Goal: Information Seeking & Learning: Learn about a topic

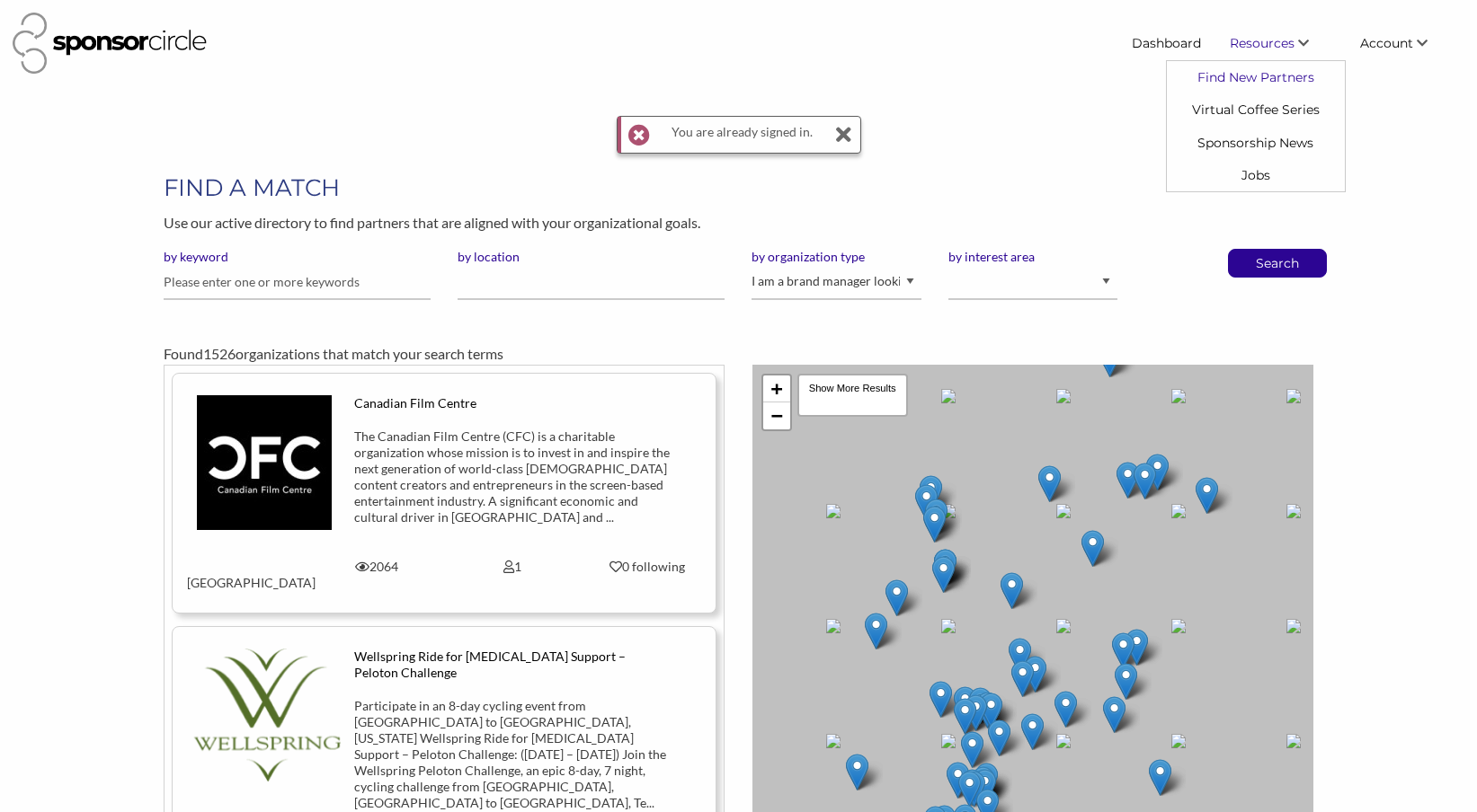
click at [1240, 77] on link "Find New Partners" at bounding box center [1256, 76] width 178 height 32
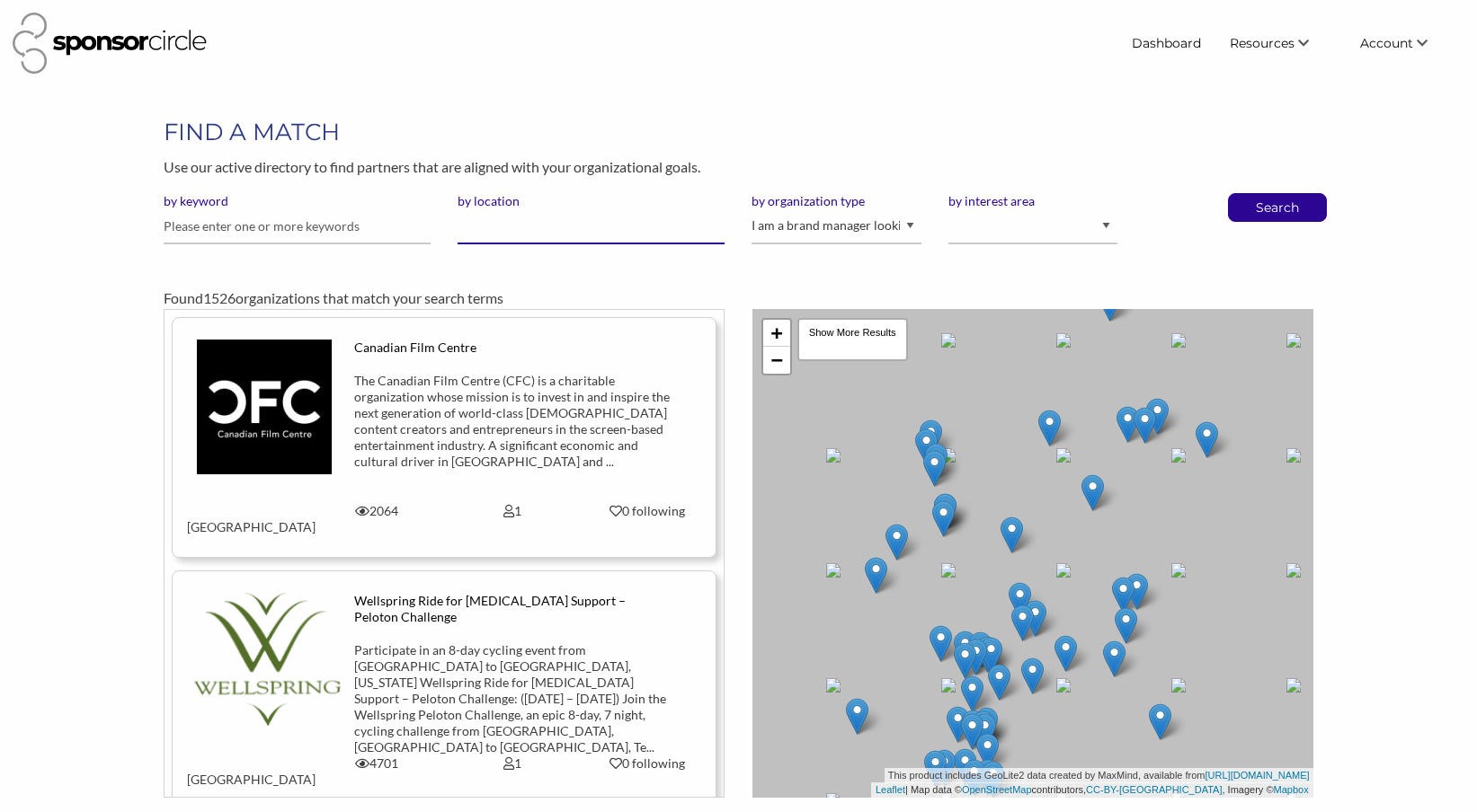
click at [546, 229] on input "by location" at bounding box center [591, 227] width 267 height 35
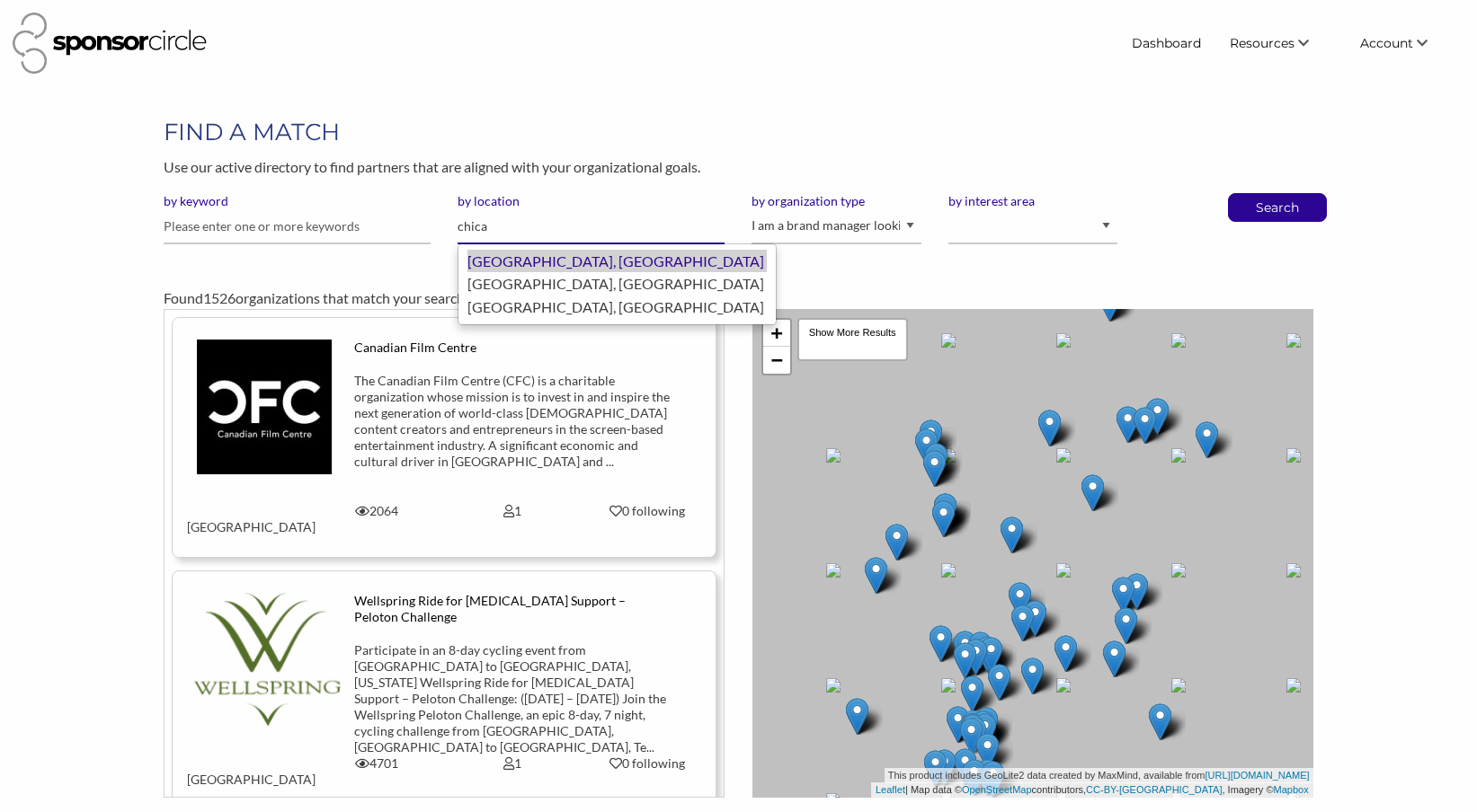
click at [558, 267] on div "Chicago, United States of America" at bounding box center [617, 262] width 299 height 23
type input "Chicago"
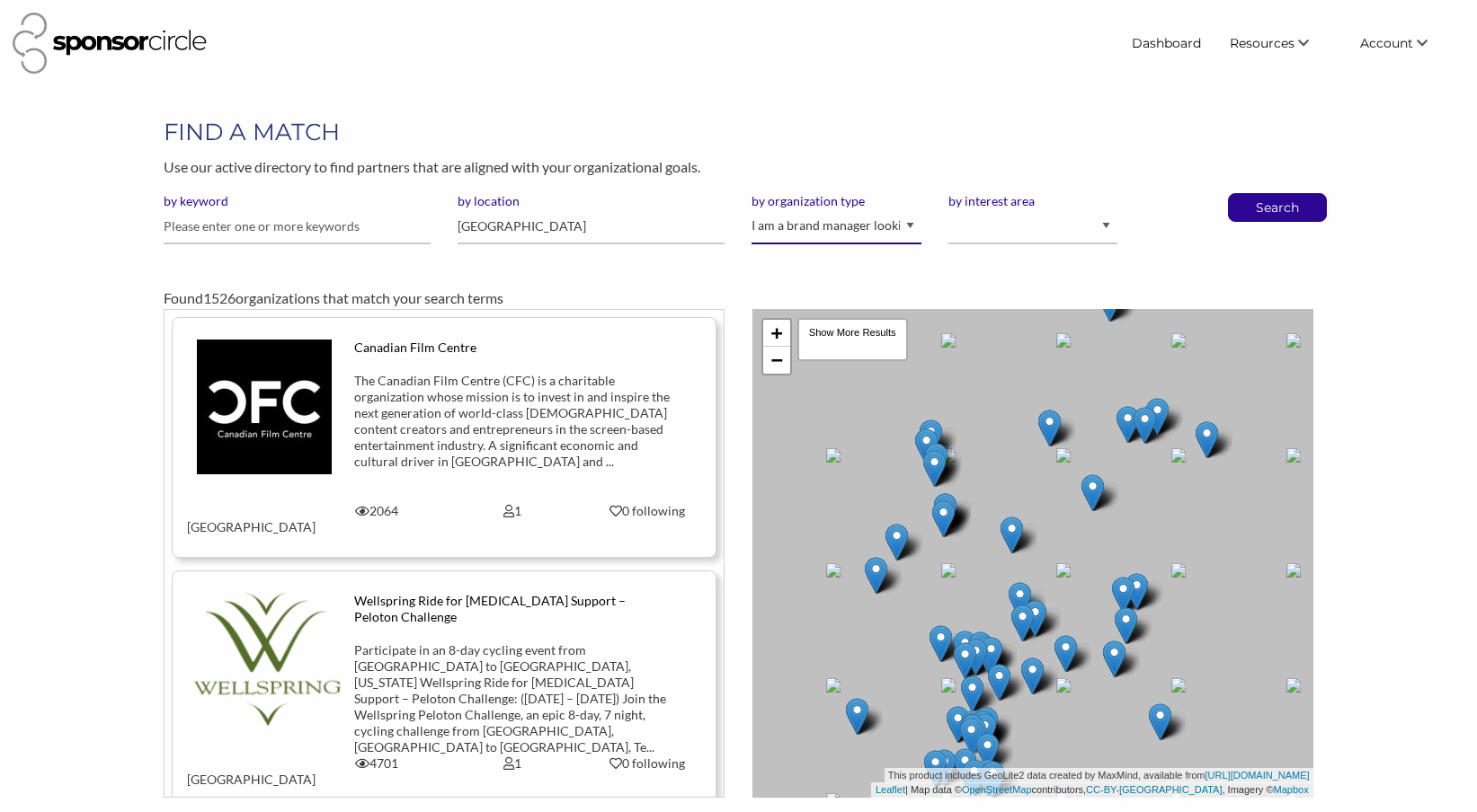
select select "Property"
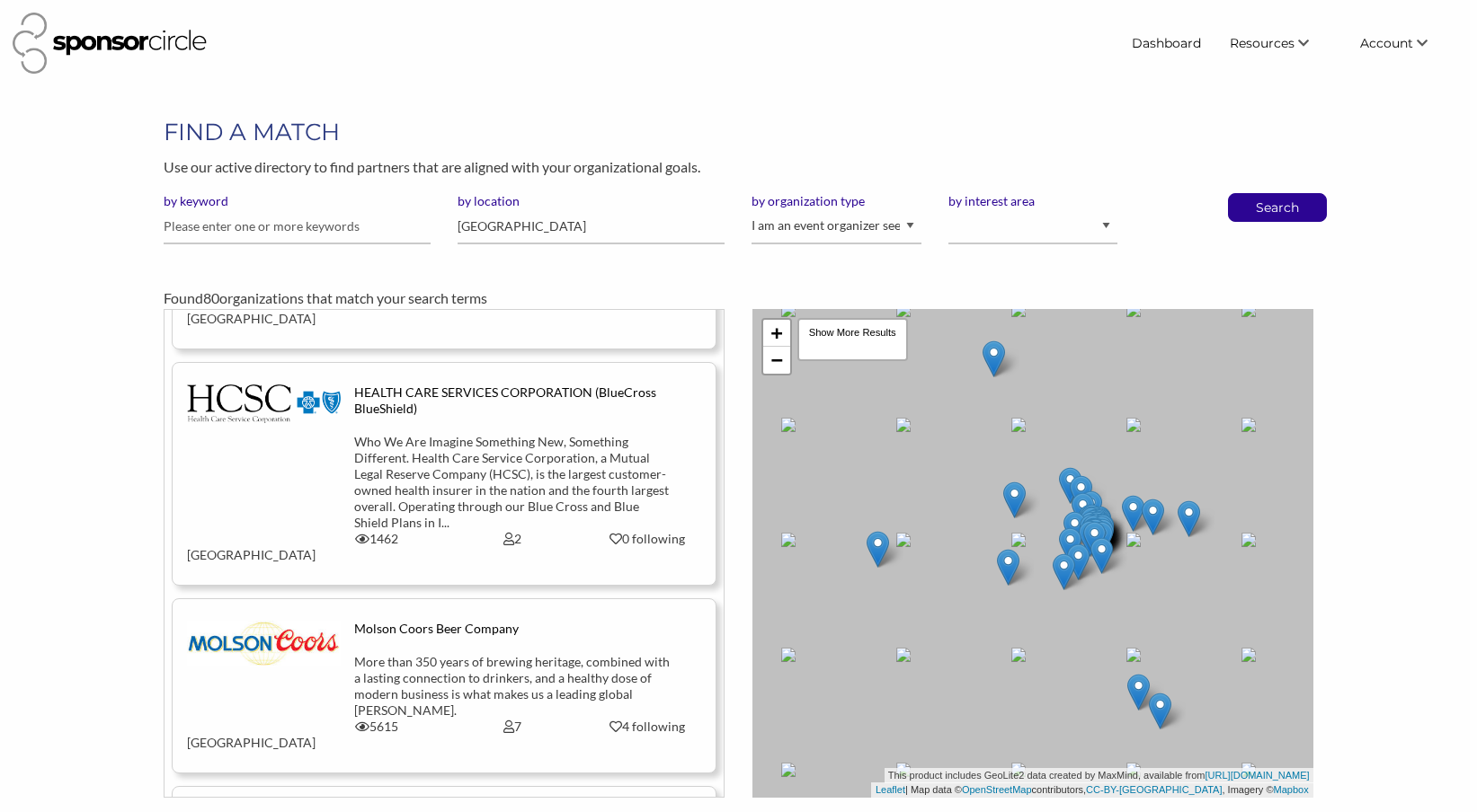
click at [417, 654] on div "More than 350 years of brewing heritage, combined with a lasting connection to …" at bounding box center [512, 686] width 316 height 65
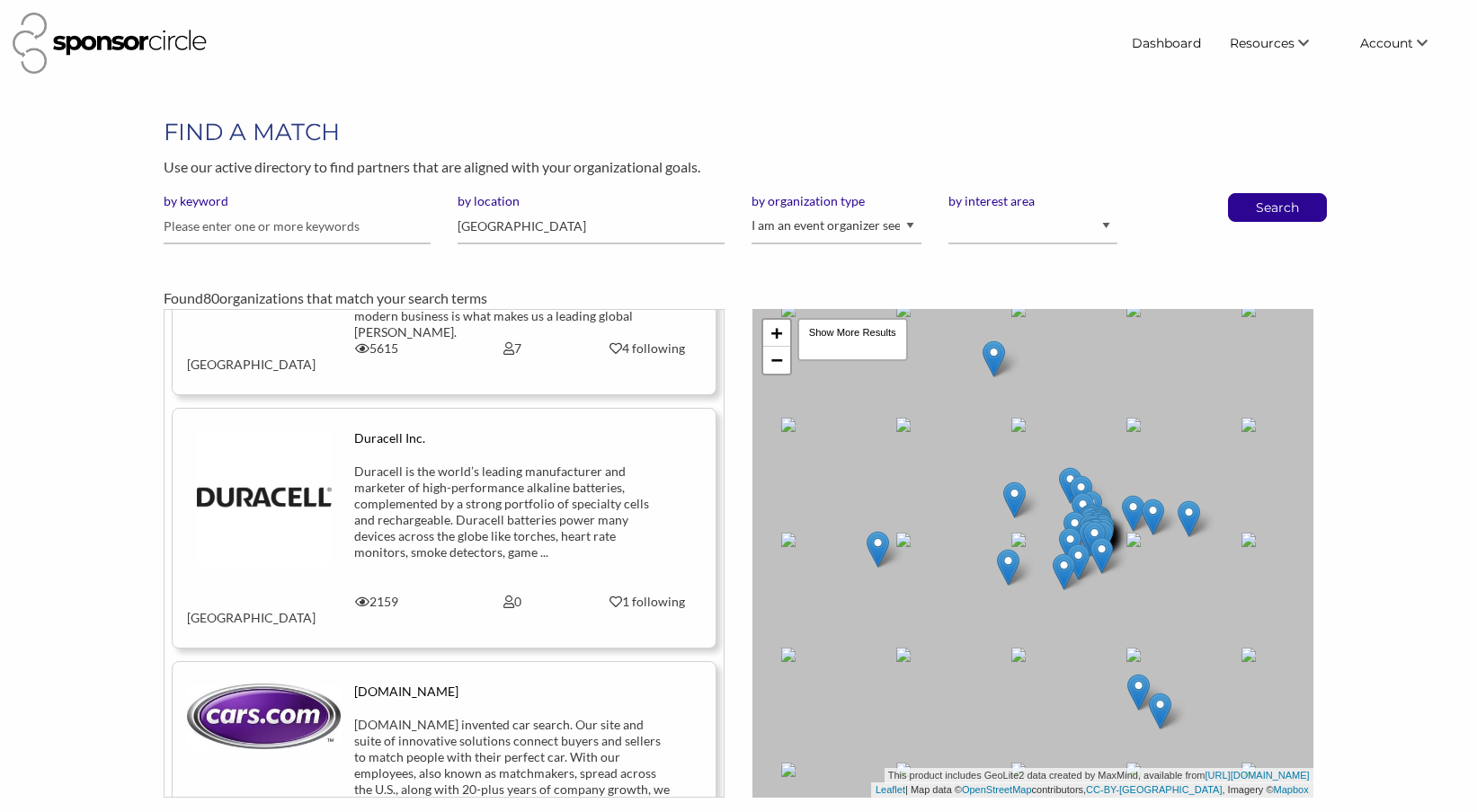
scroll to position [1525, 0]
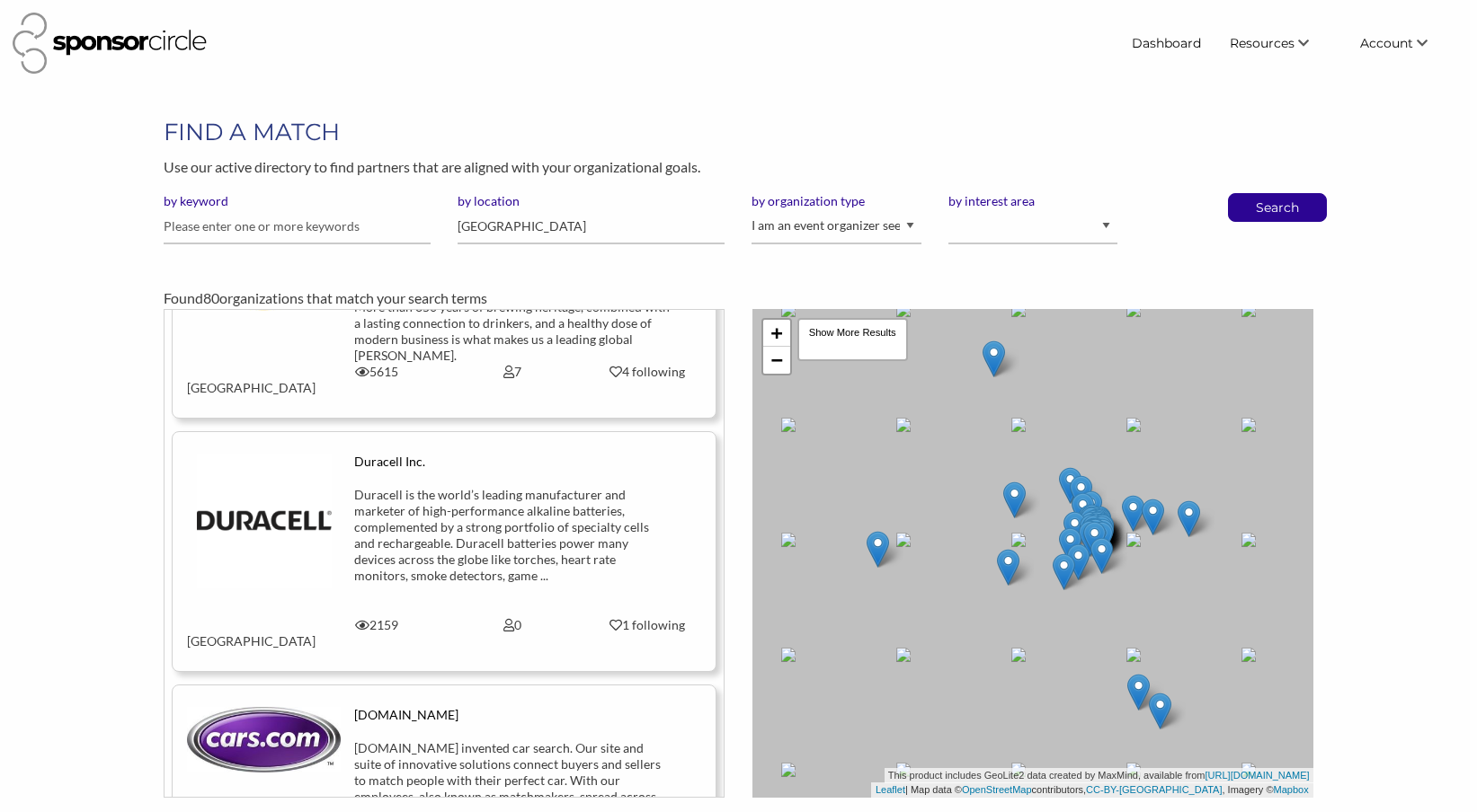
click at [290, 454] on img at bounding box center [265, 521] width 135 height 135
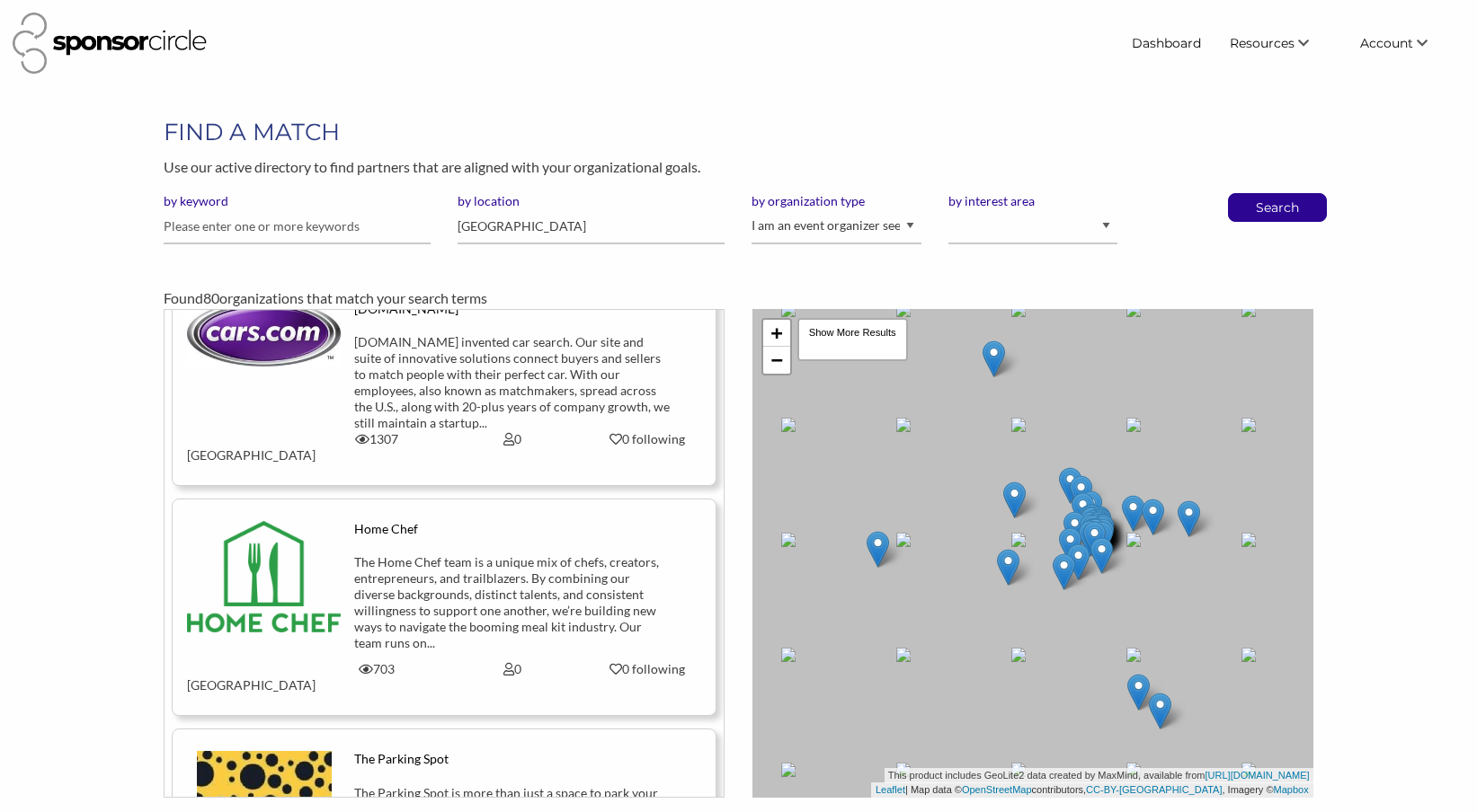
scroll to position [1932, 0]
click at [254, 520] on img at bounding box center [264, 575] width 154 height 111
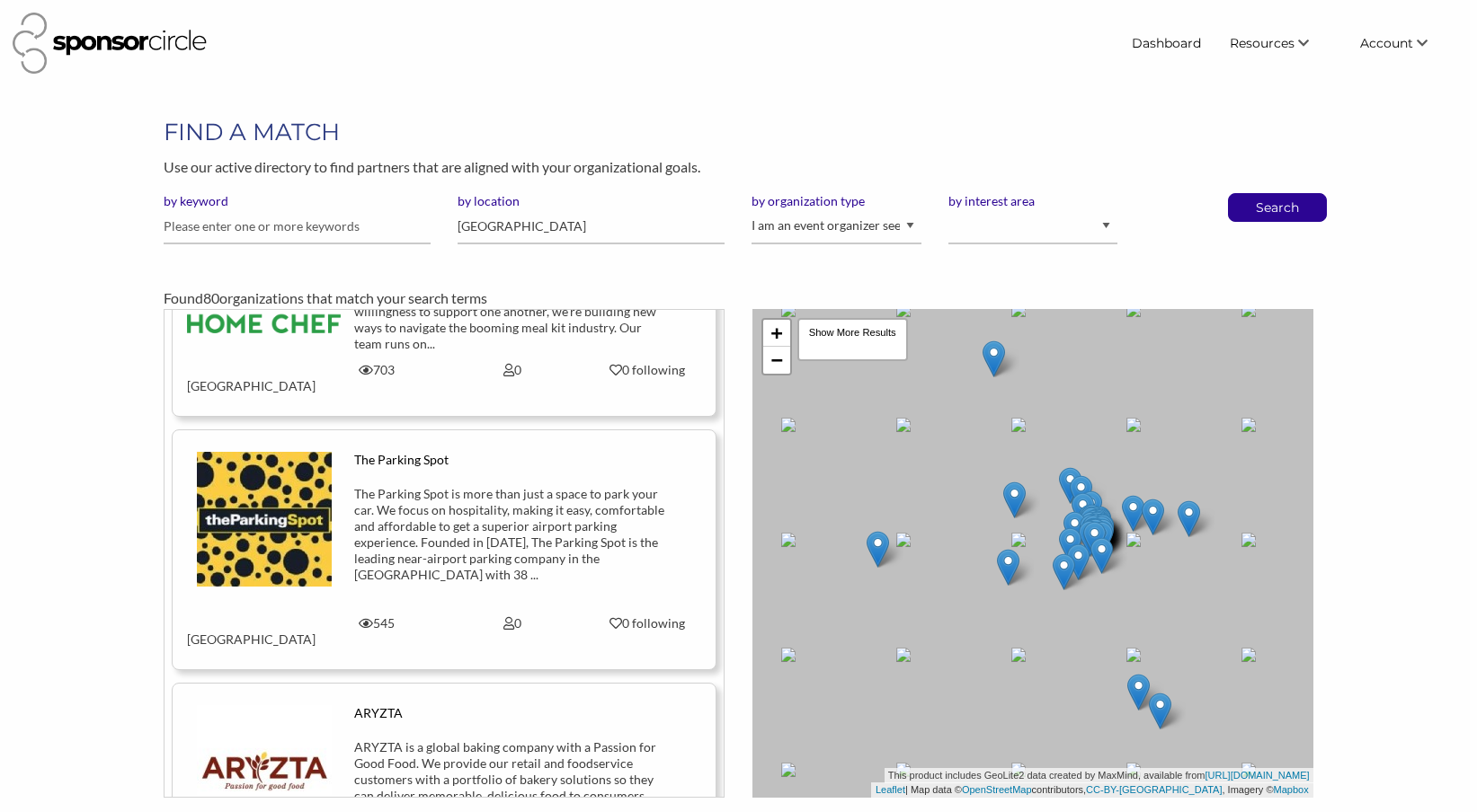
scroll to position [2226, 0]
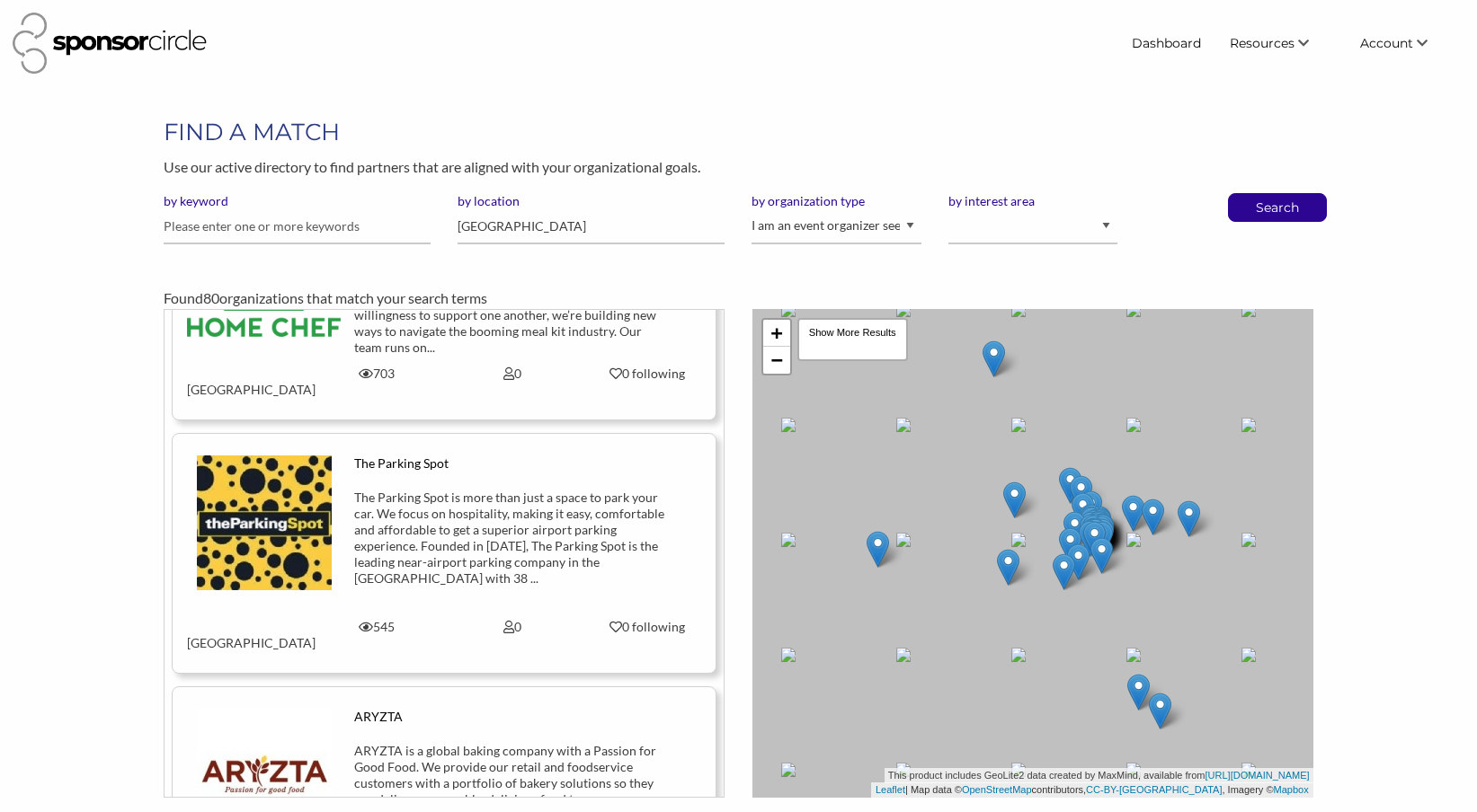
click at [270, 456] on img at bounding box center [265, 523] width 135 height 135
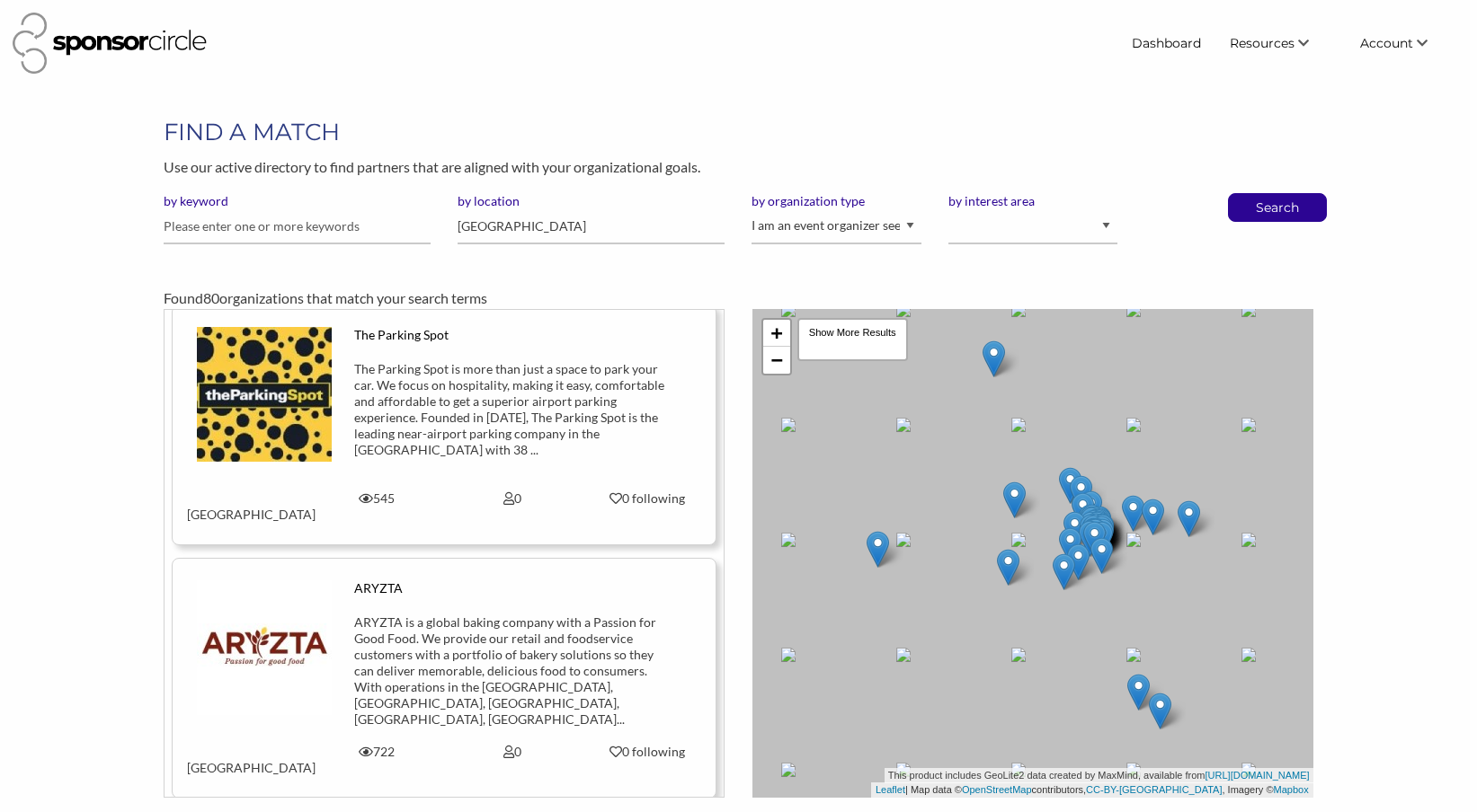
scroll to position [2359, 0]
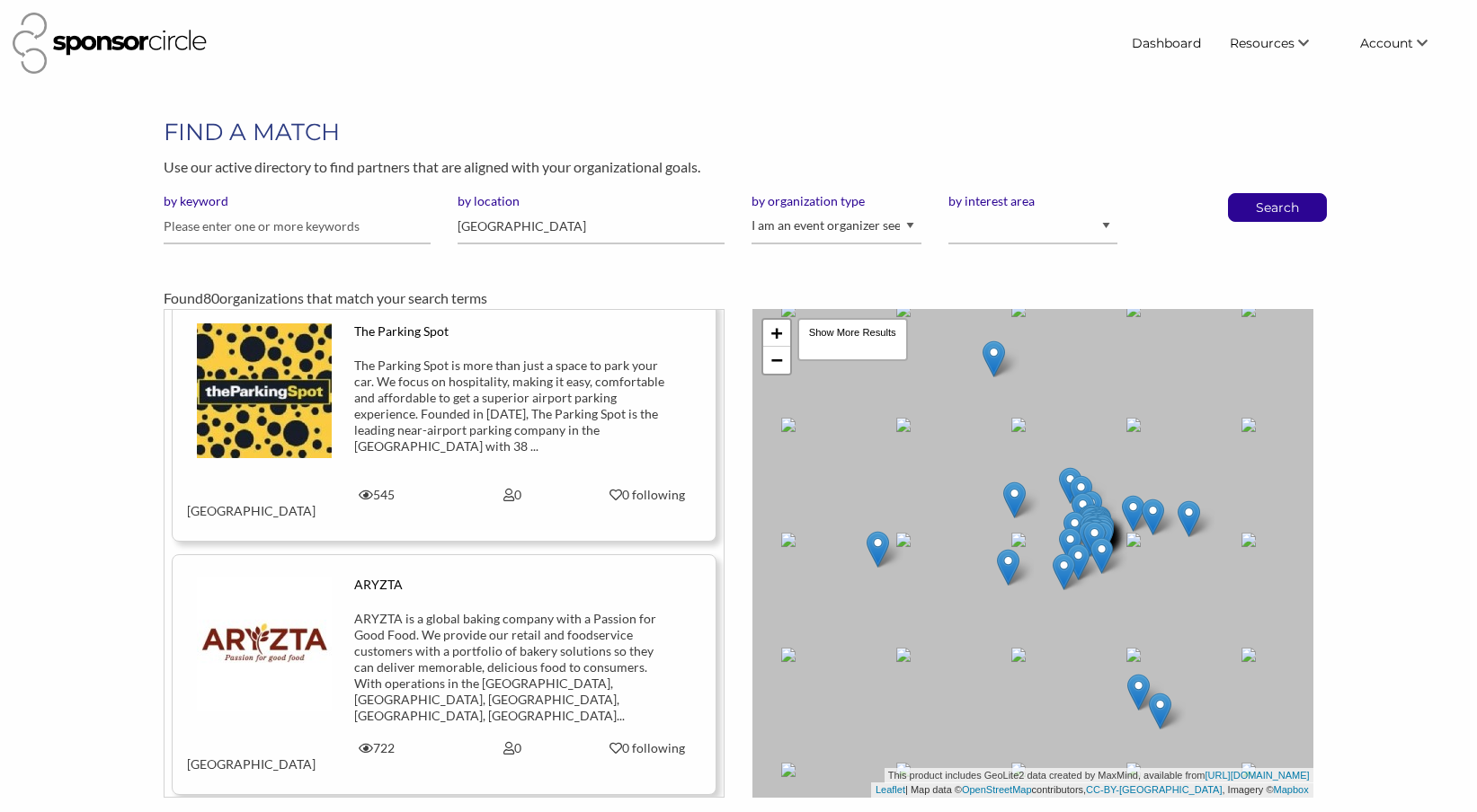
click at [266, 576] on img at bounding box center [265, 644] width 135 height 135
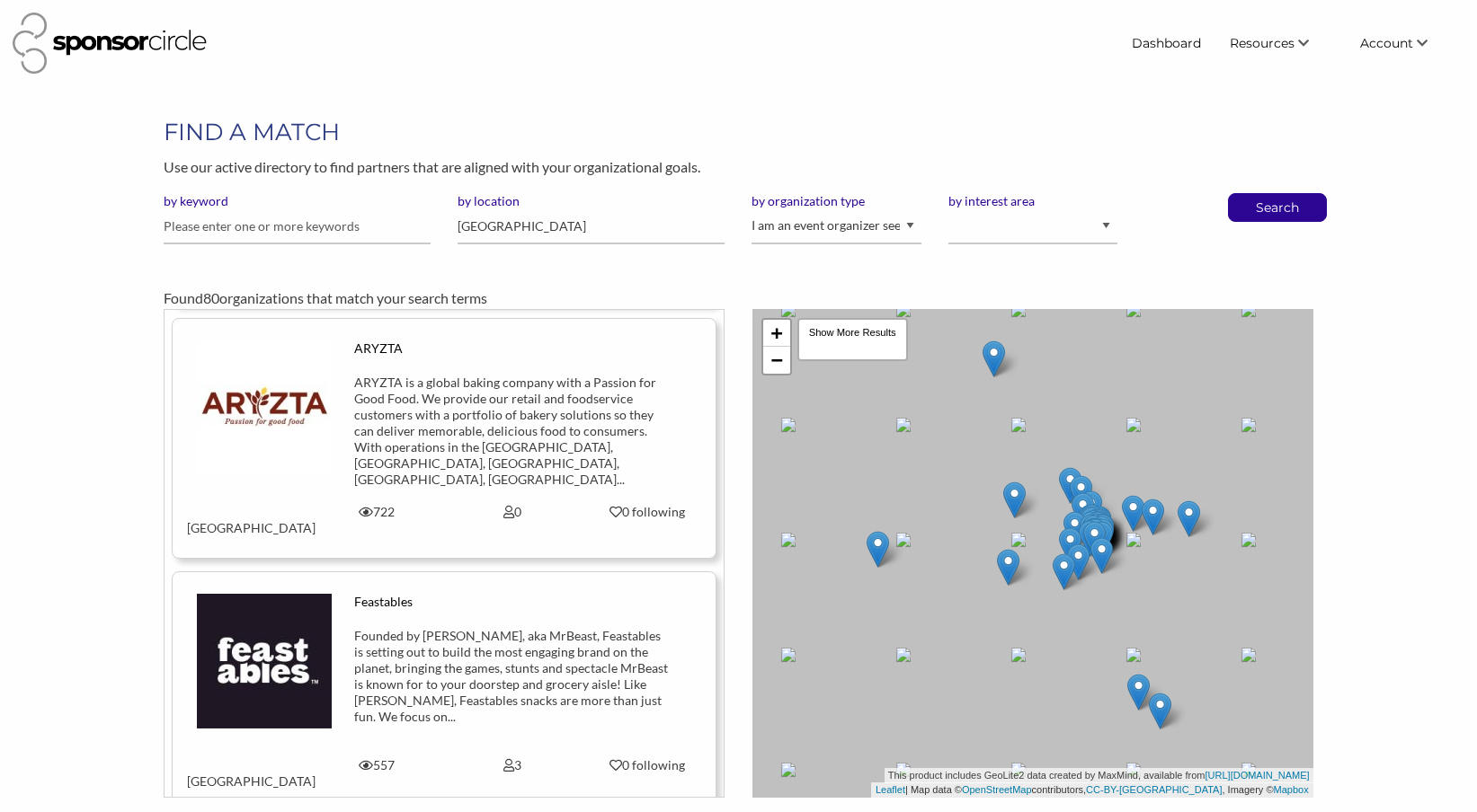
scroll to position [2595, 0]
click at [266, 593] on img at bounding box center [265, 660] width 135 height 135
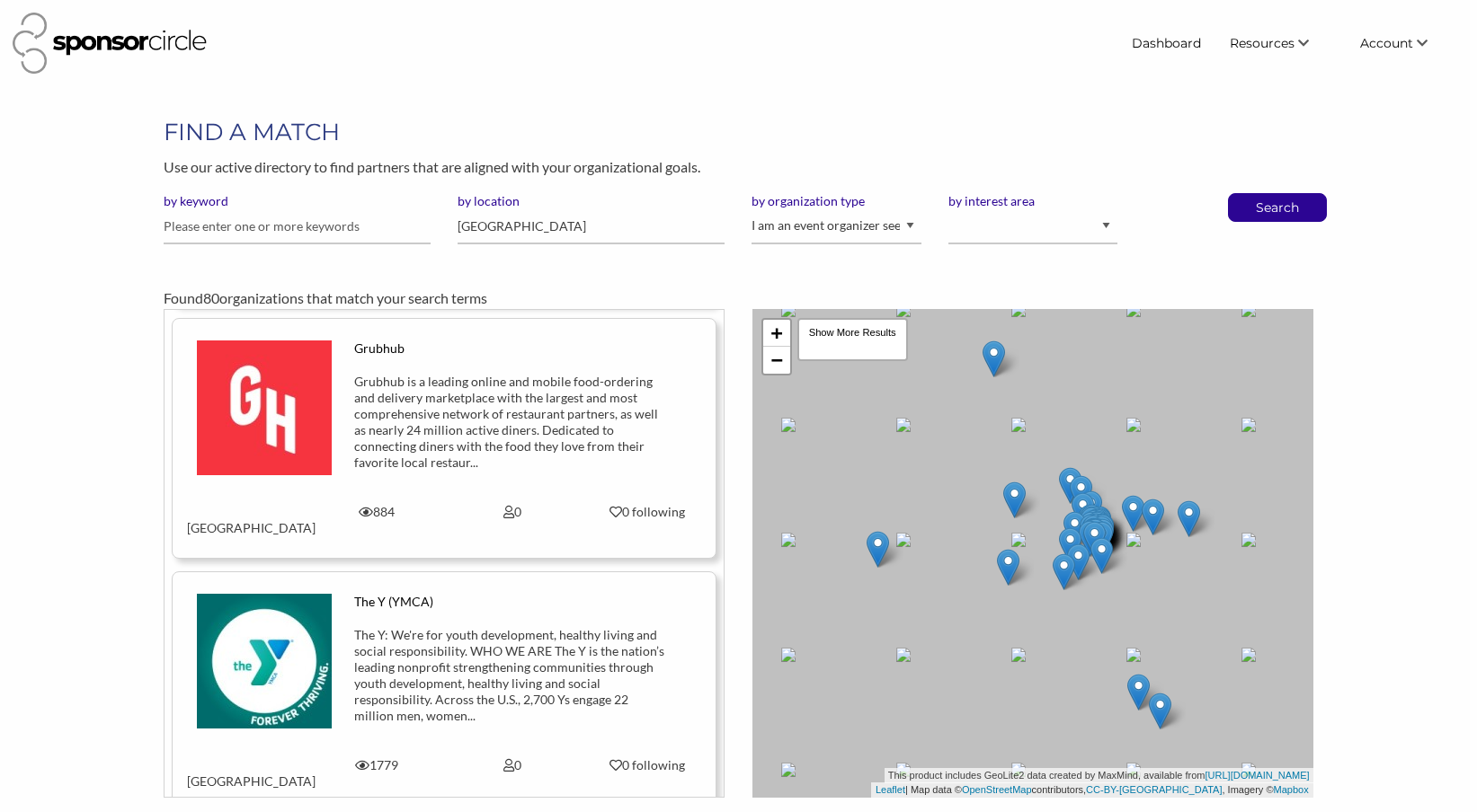
scroll to position [3329, 0]
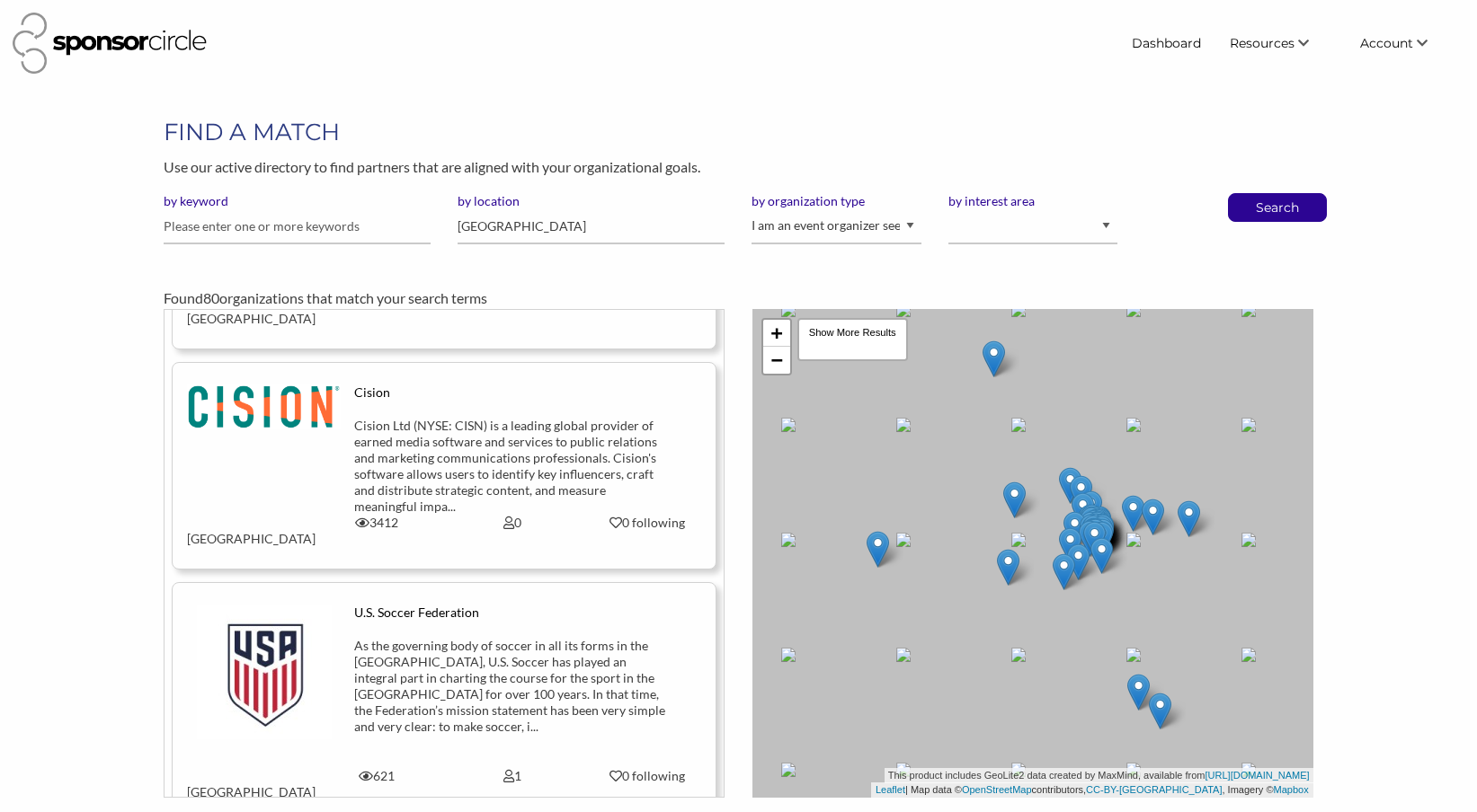
scroll to position [5006, 0]
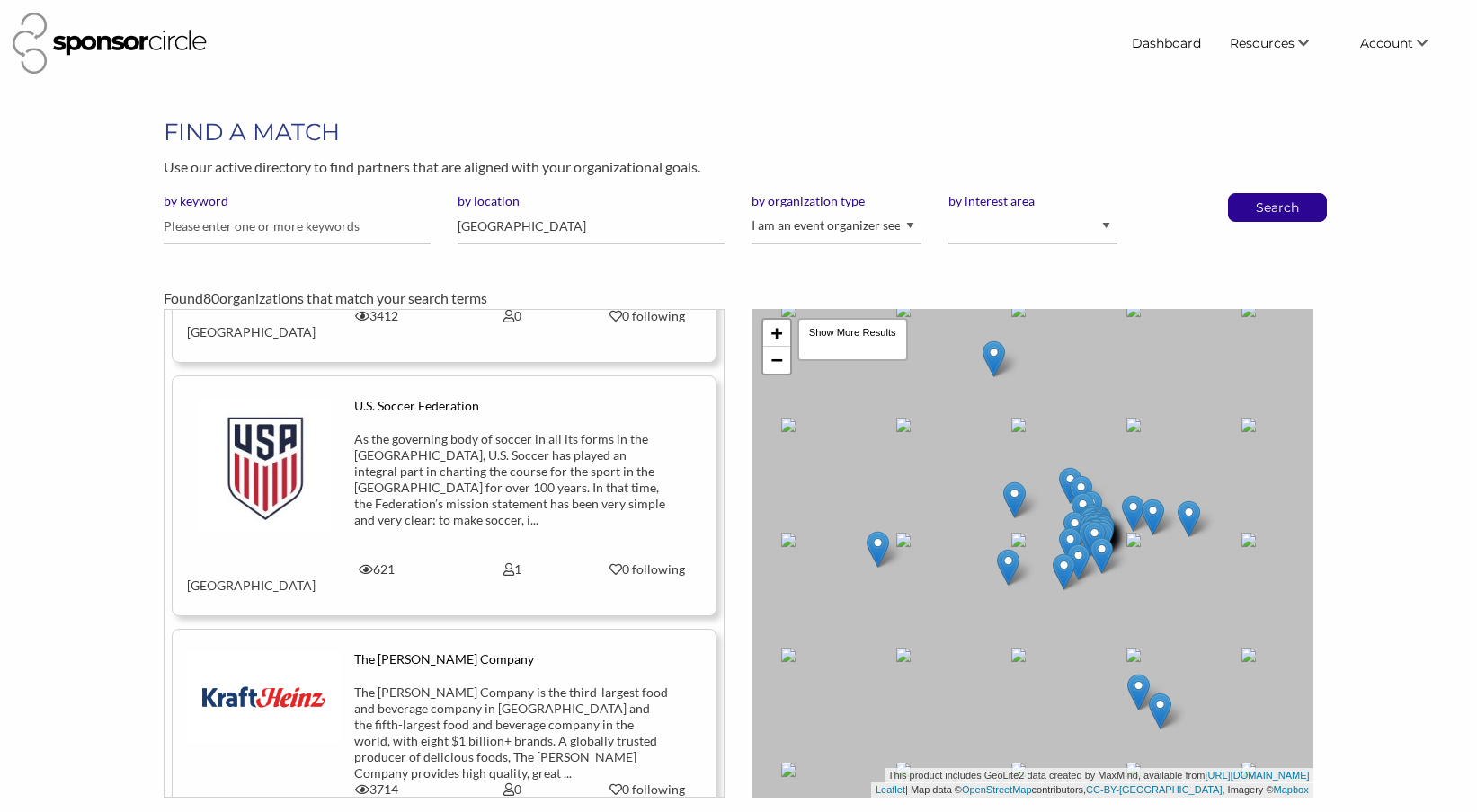
scroll to position [5237, 0]
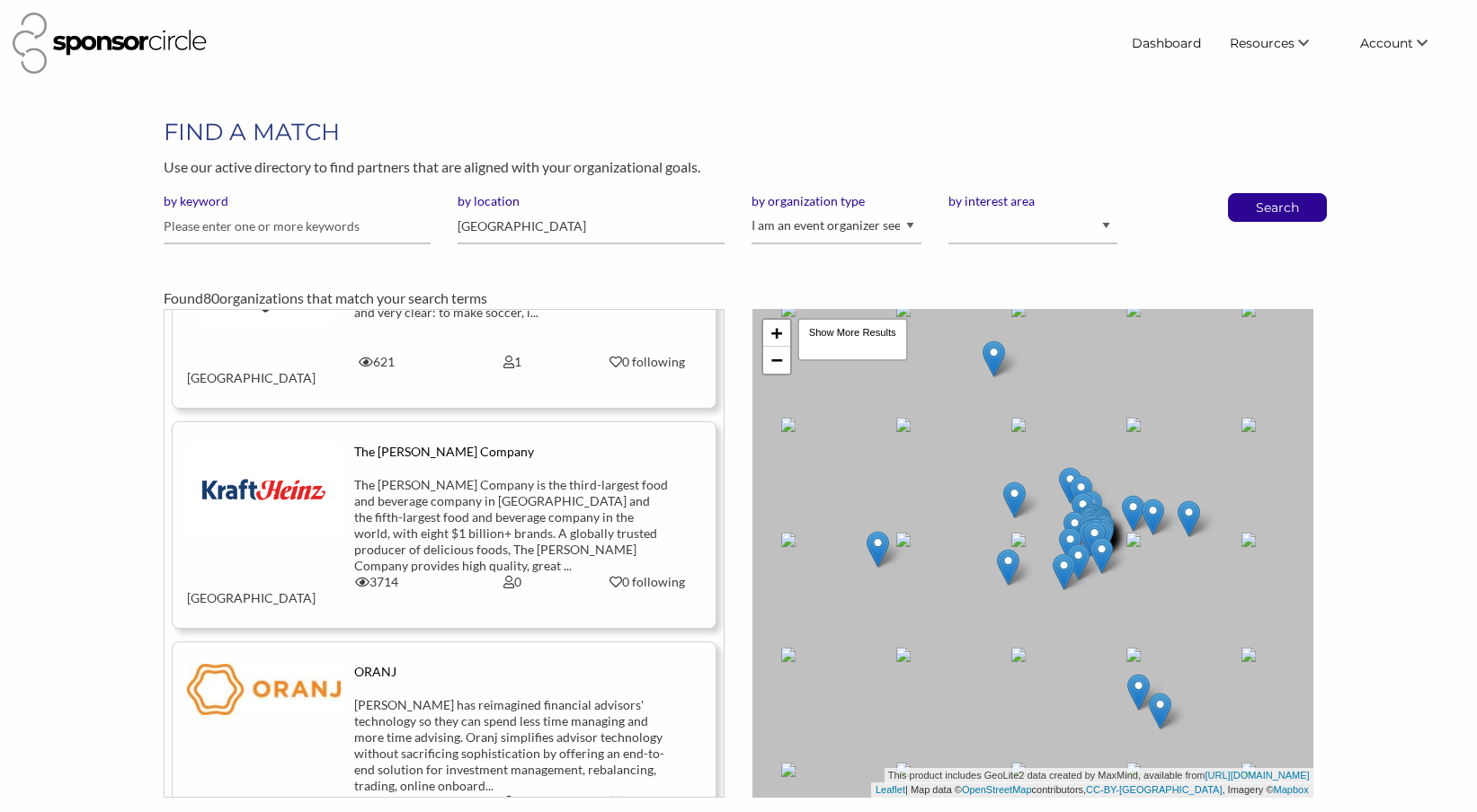
scroll to position [5425, 0]
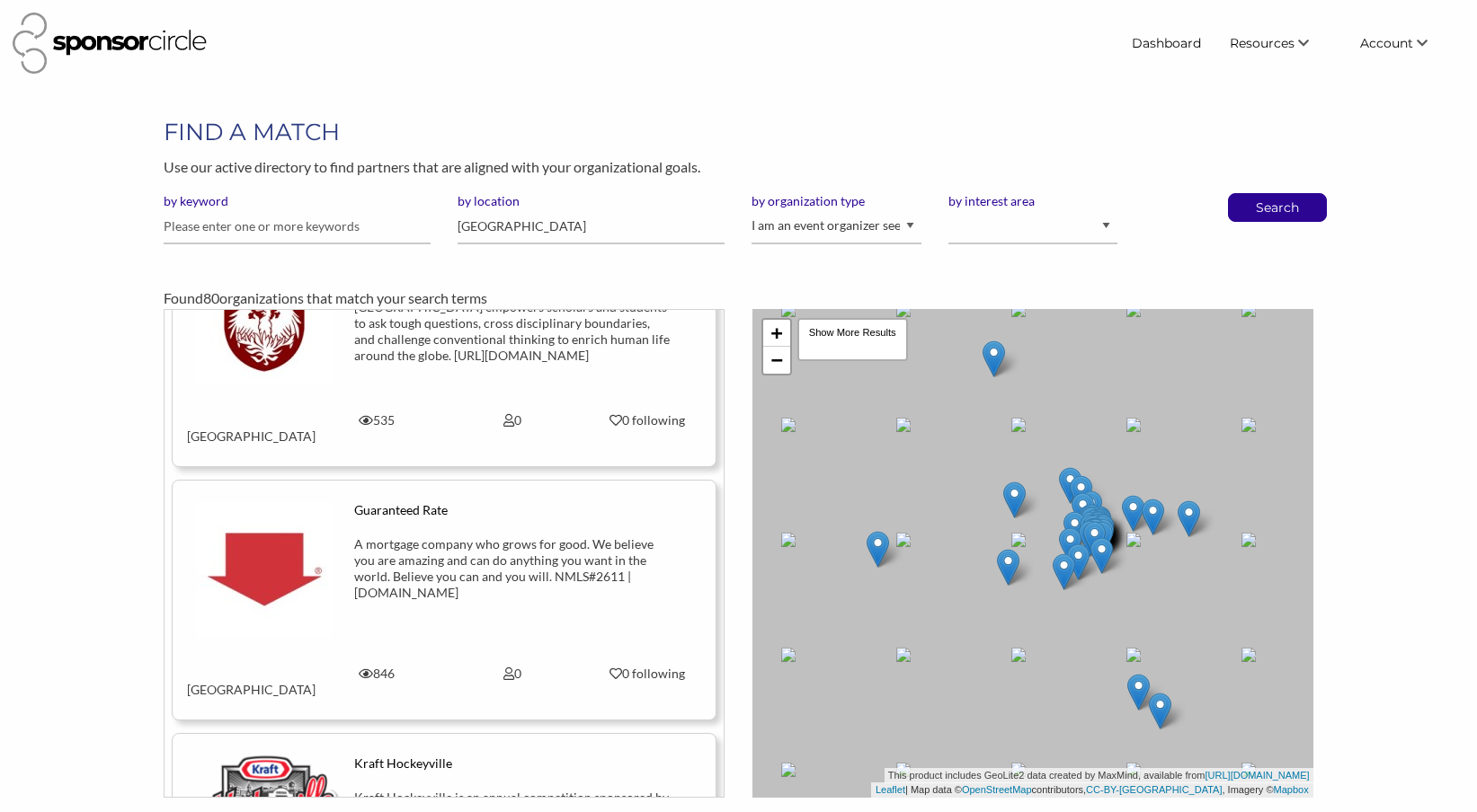
scroll to position [6058, 0]
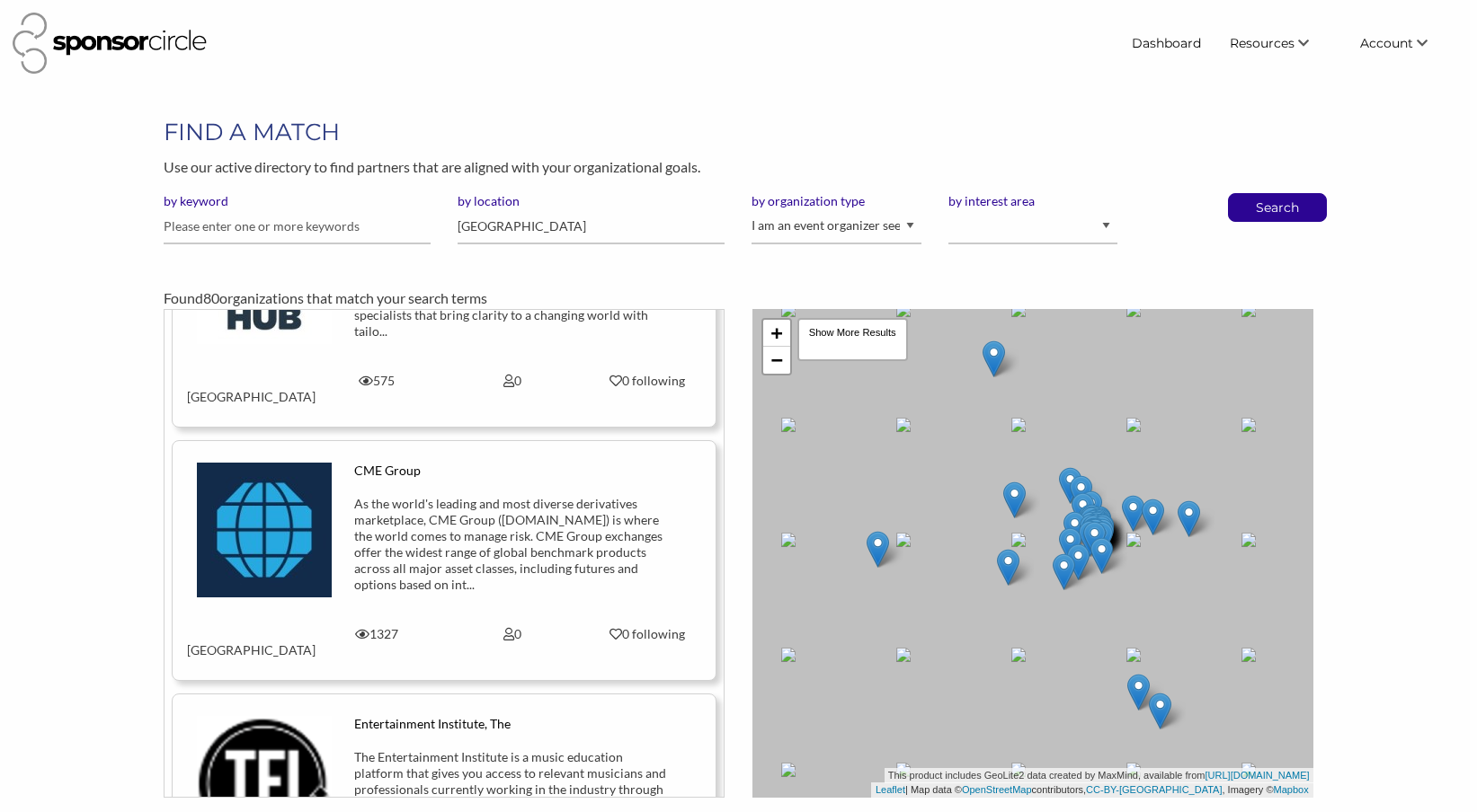
scroll to position [7080, 0]
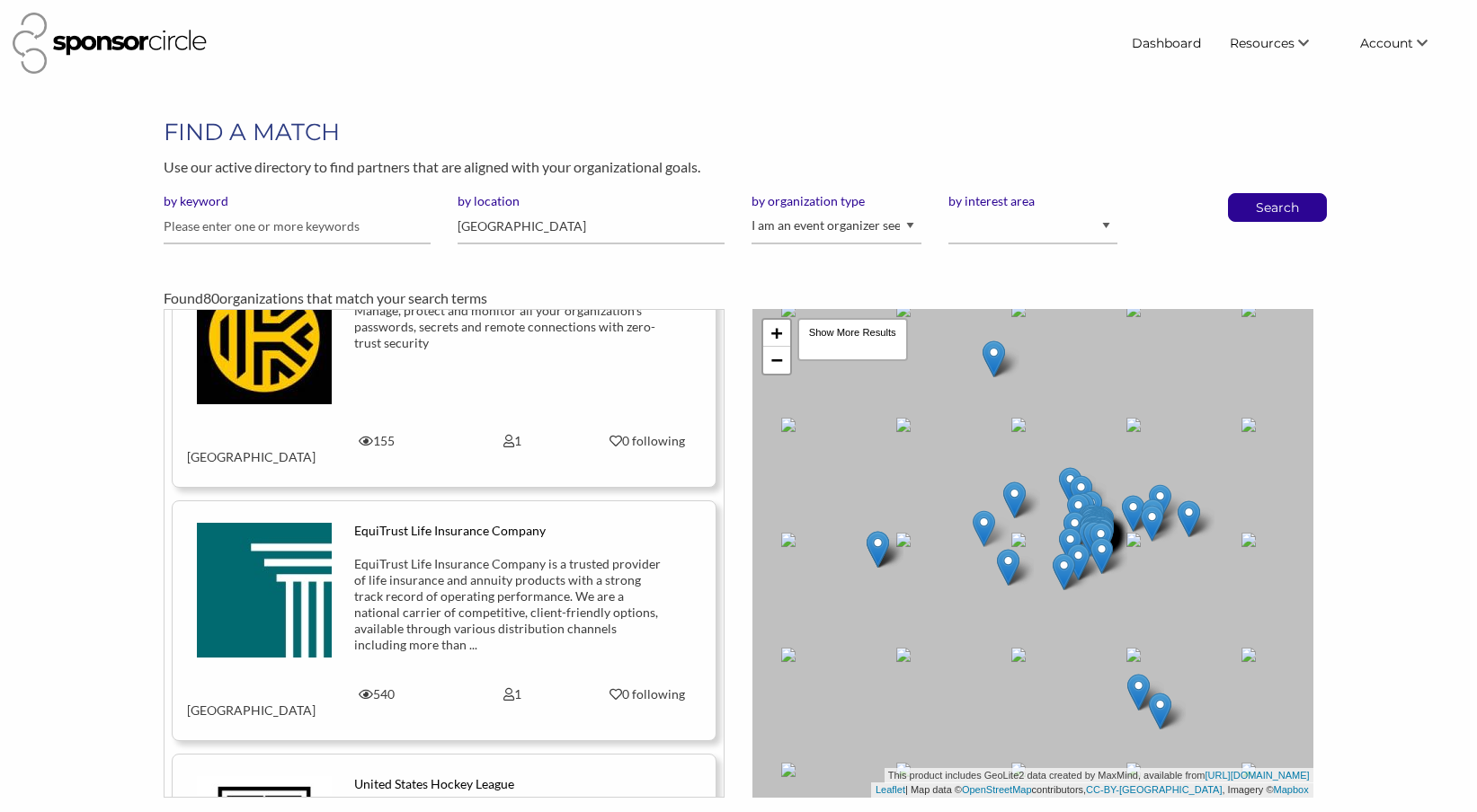
scroll to position [9808, 0]
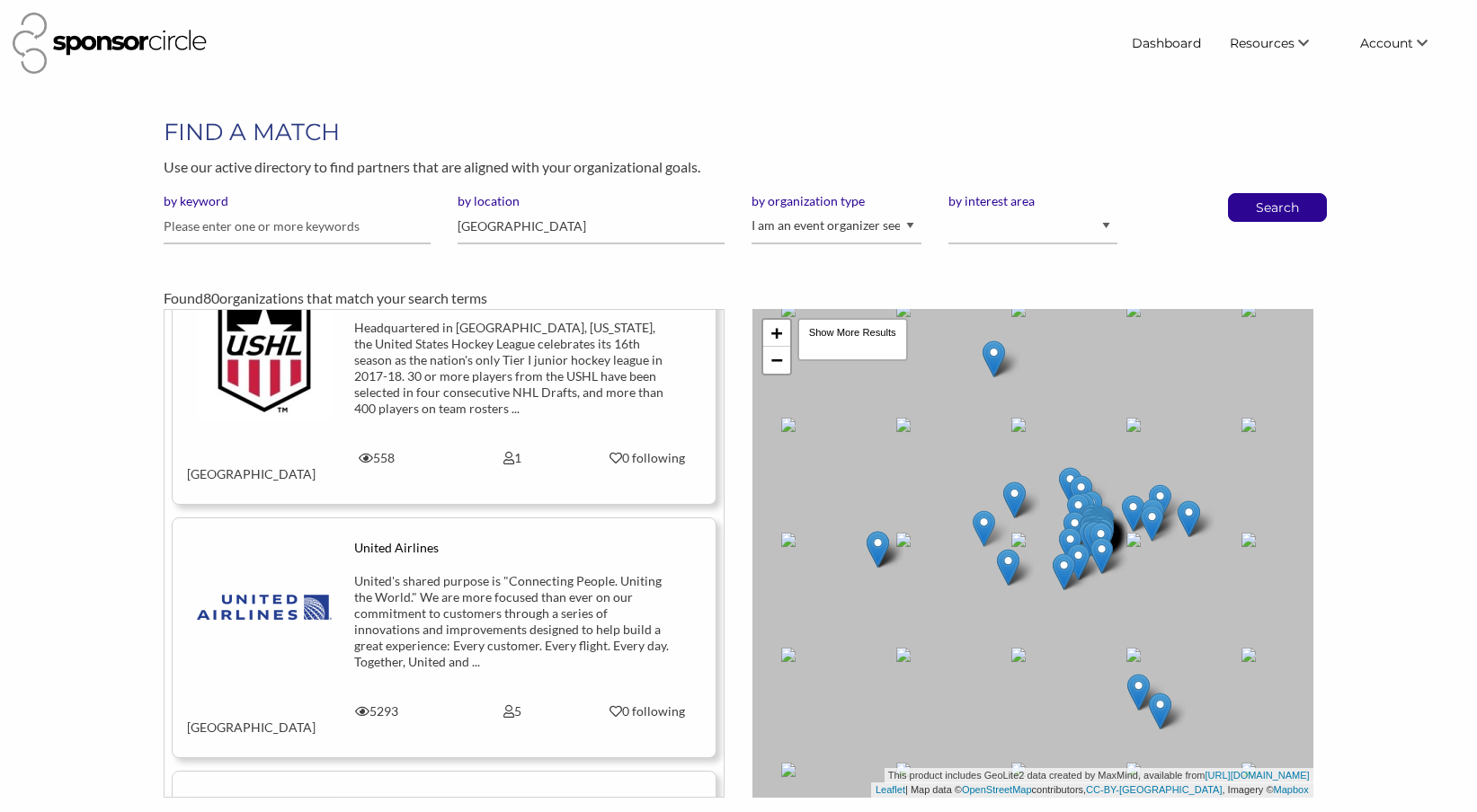
scroll to position [10325, 0]
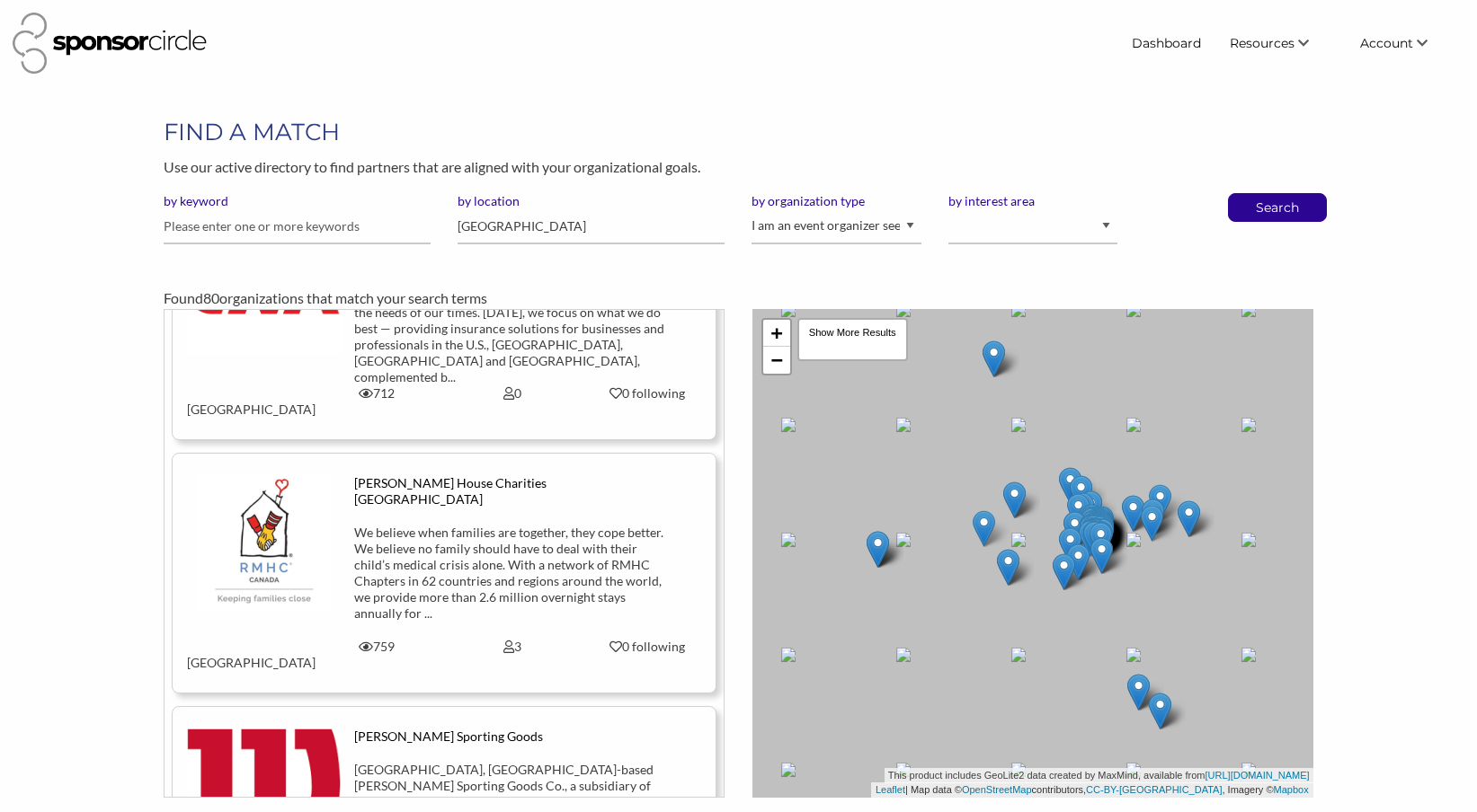
scroll to position [12846, 0]
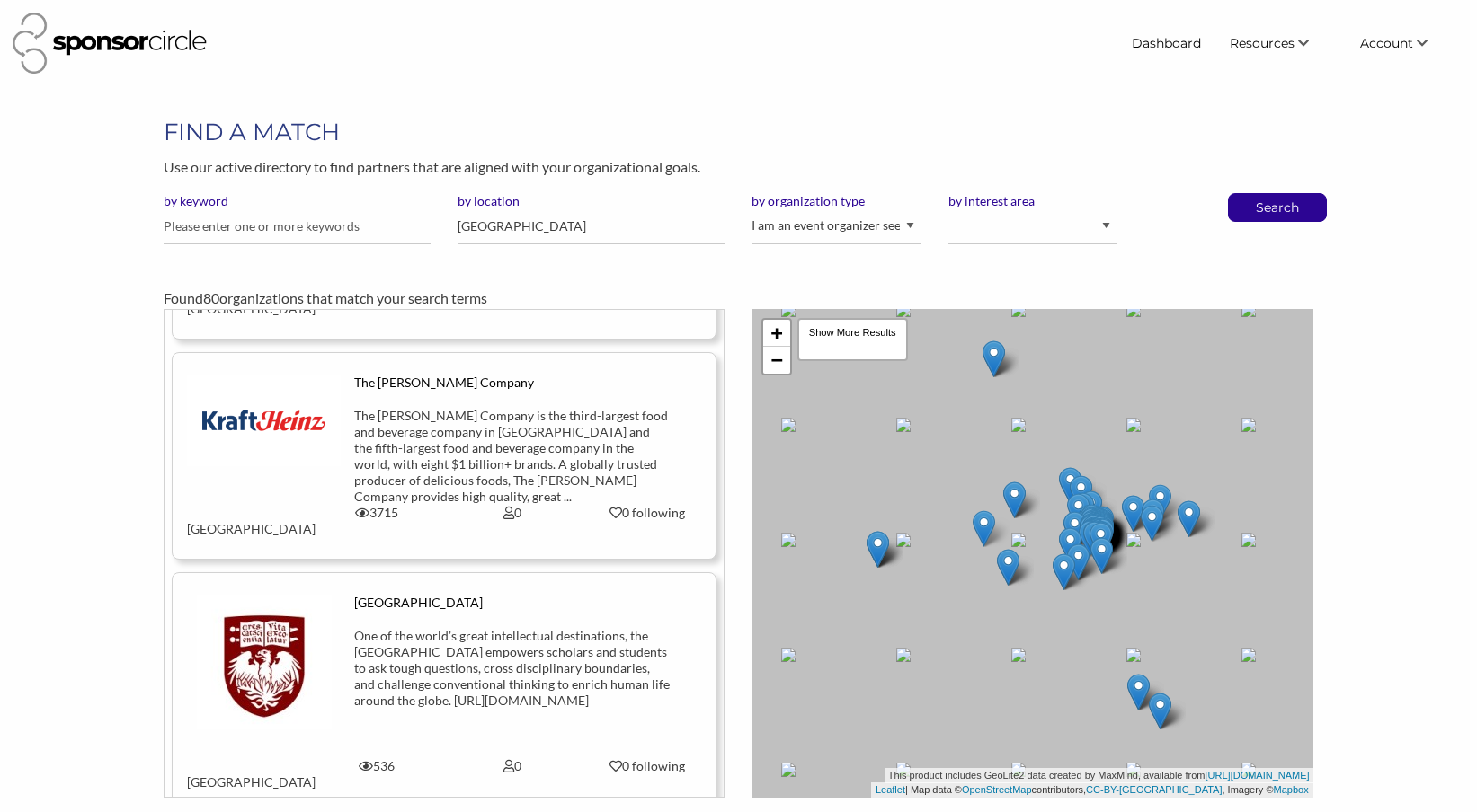
scroll to position [15101, 0]
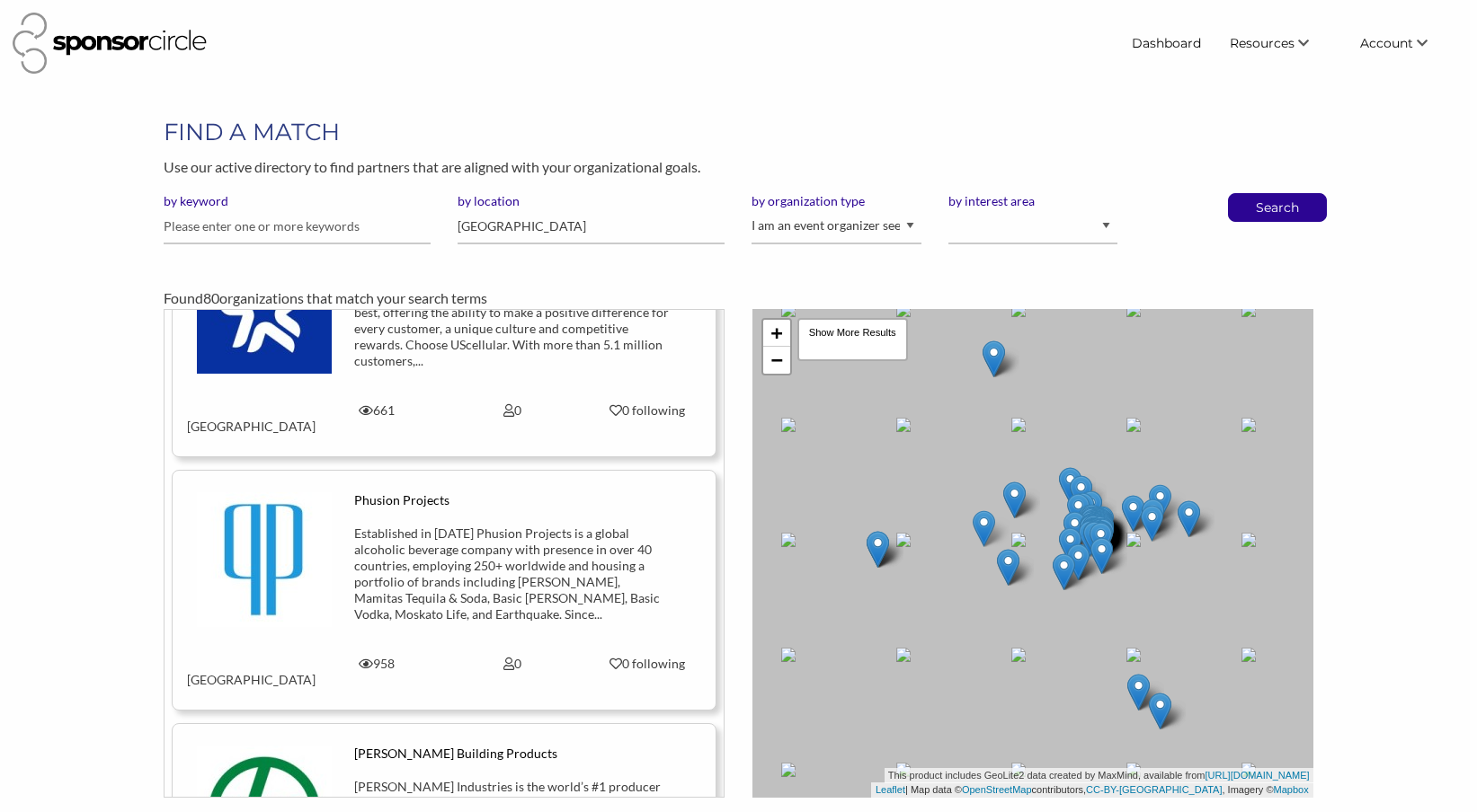
scroll to position [15890, 0]
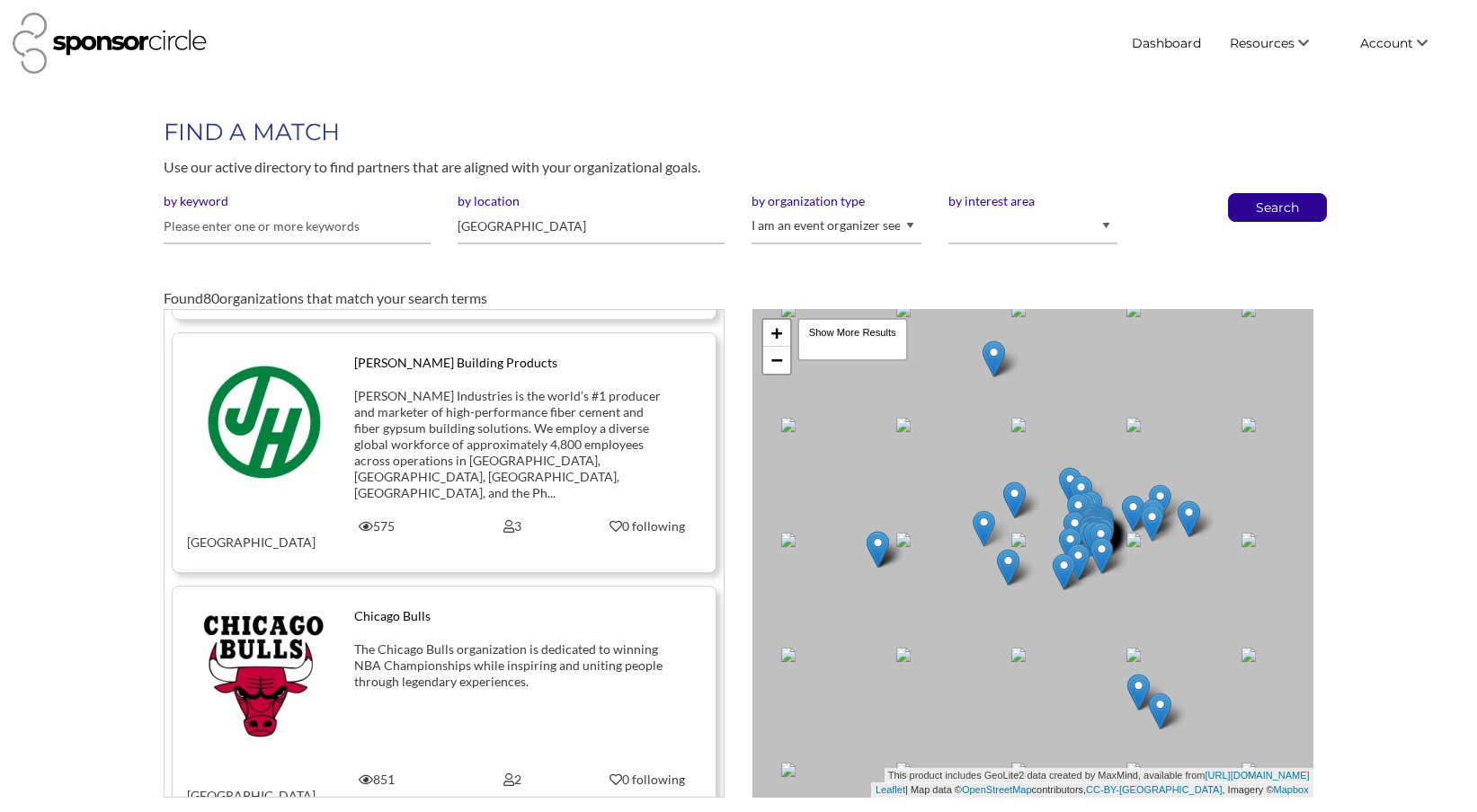
scroll to position [16346, 0]
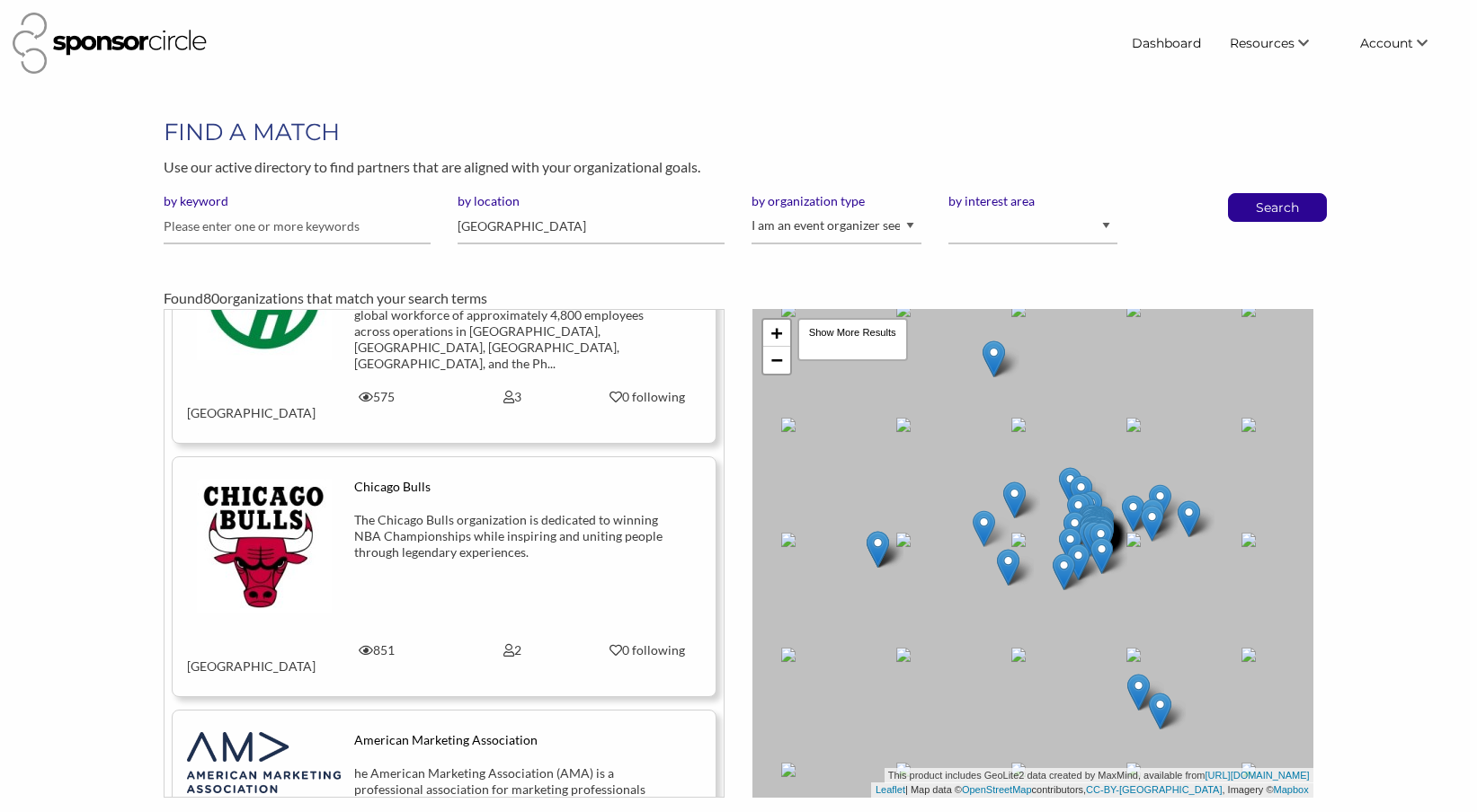
scroll to position [16473, 0]
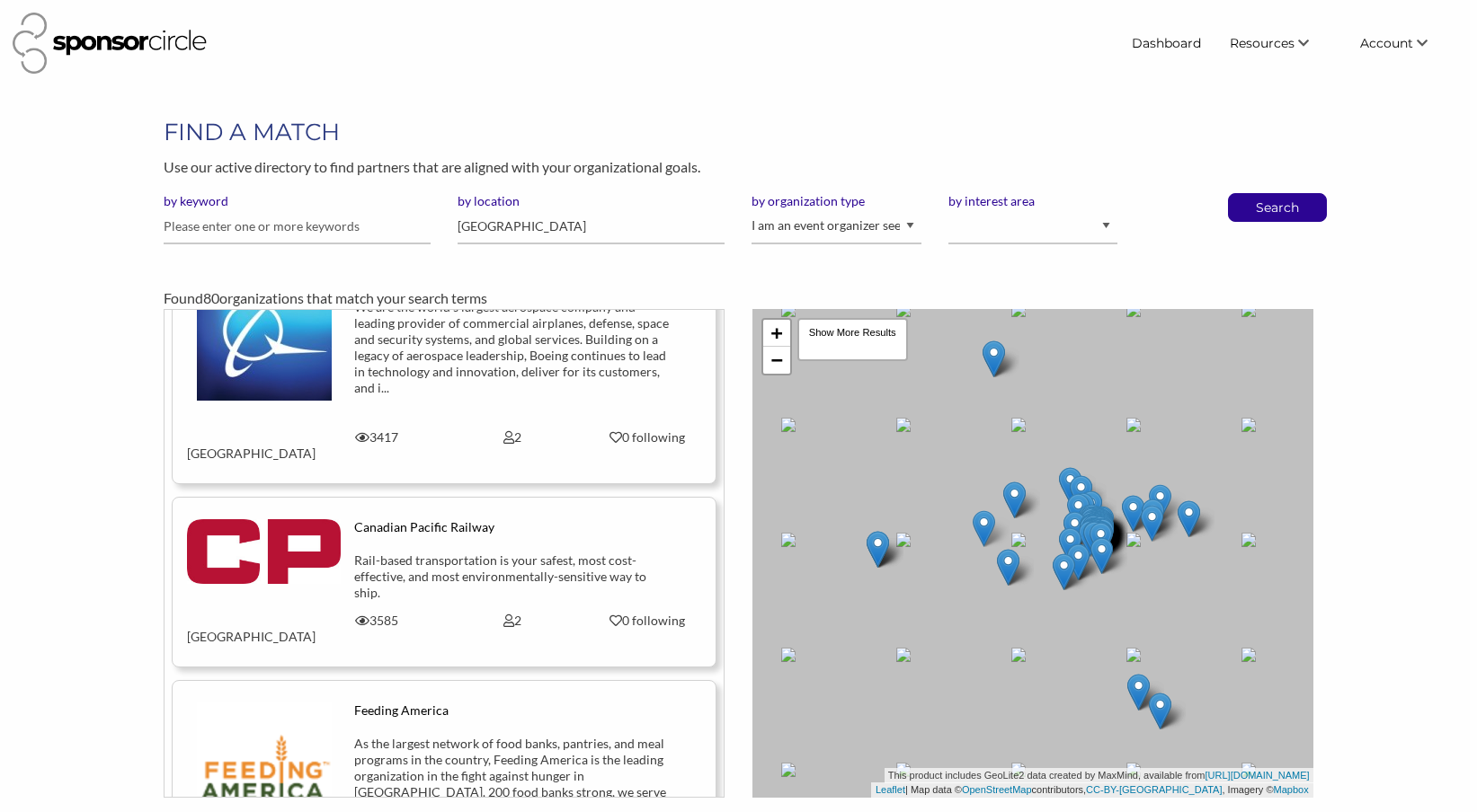
scroll to position [17161, 0]
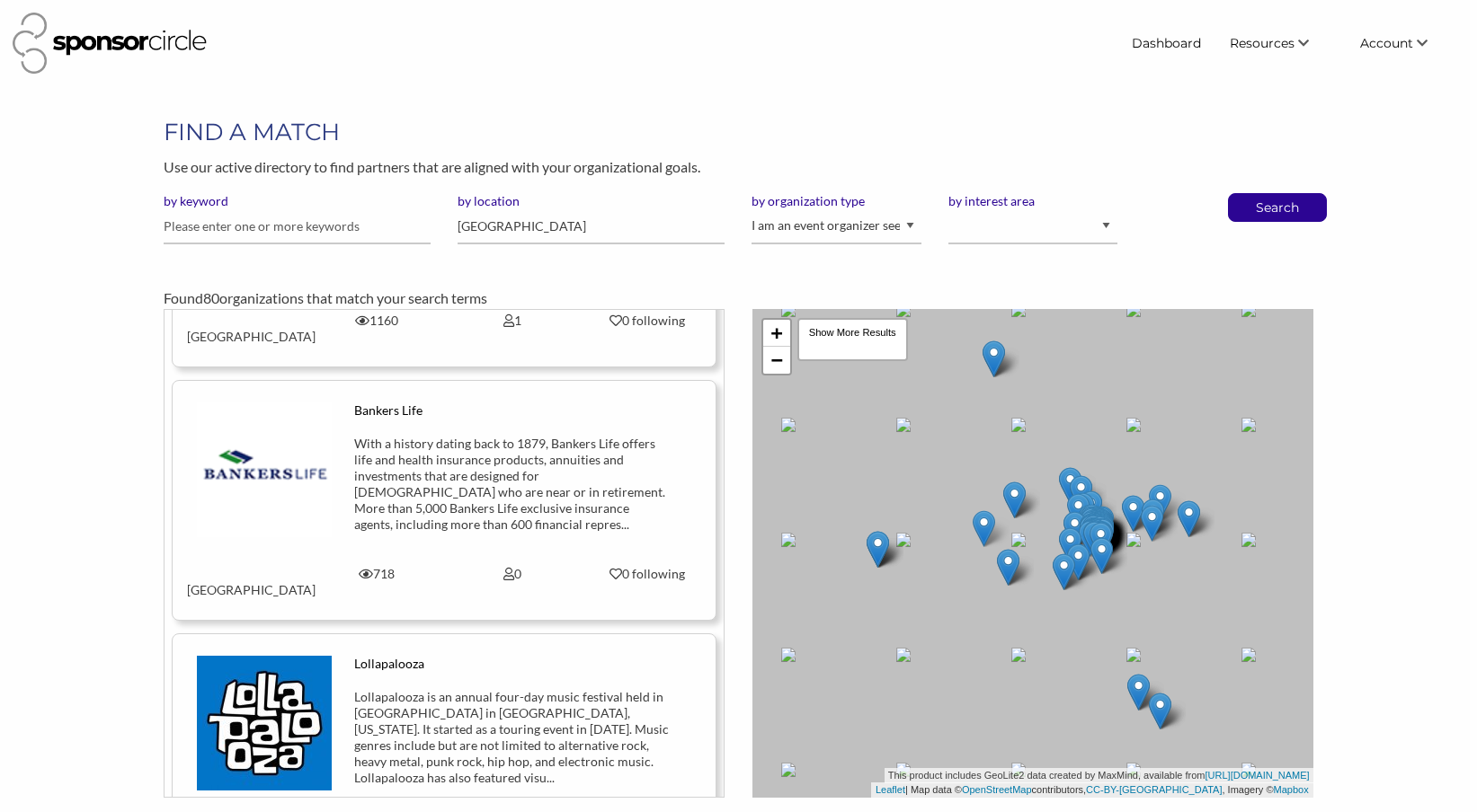
scroll to position [0, 0]
click at [1178, 45] on link "Dashboard" at bounding box center [1166, 42] width 98 height 32
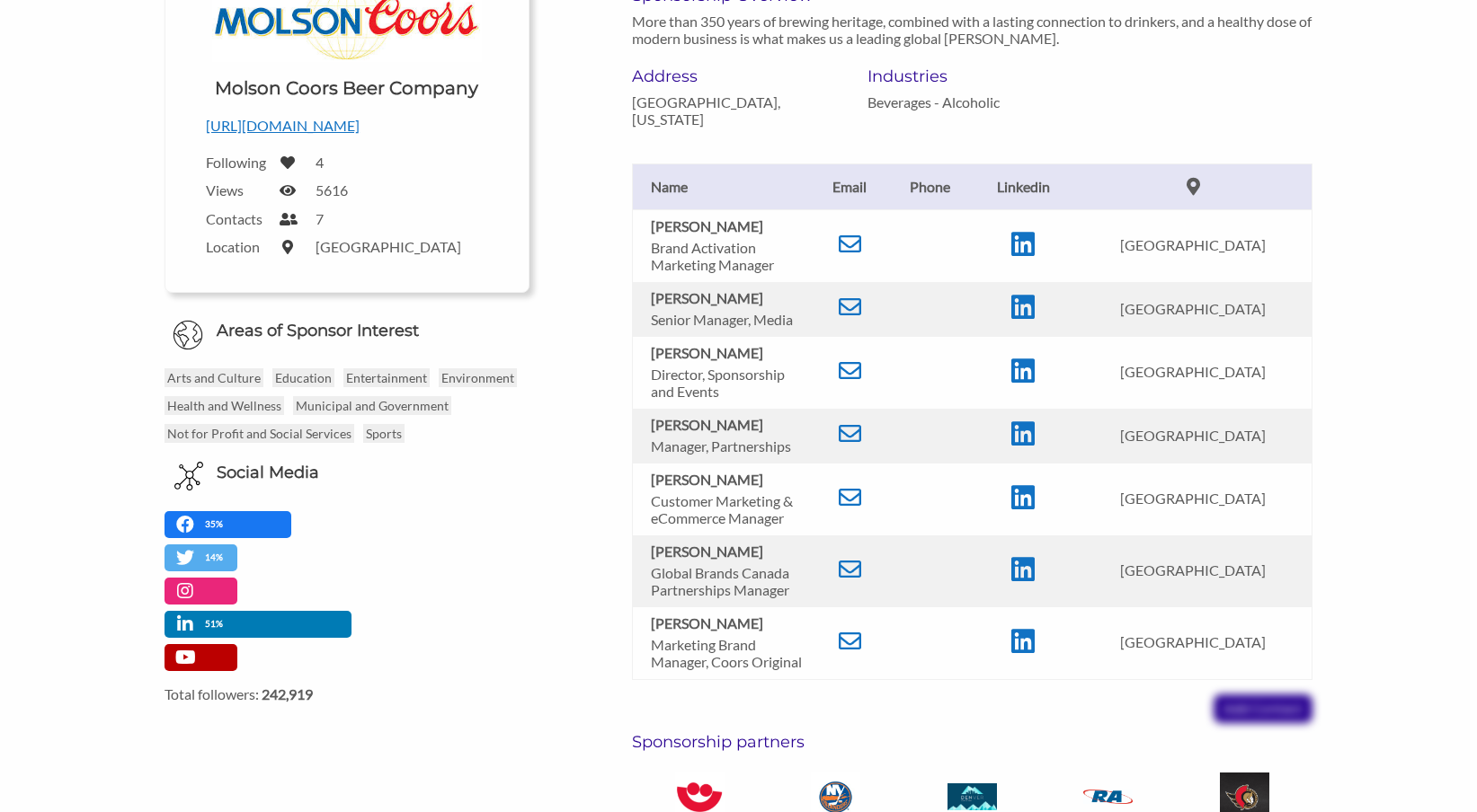
scroll to position [294, 0]
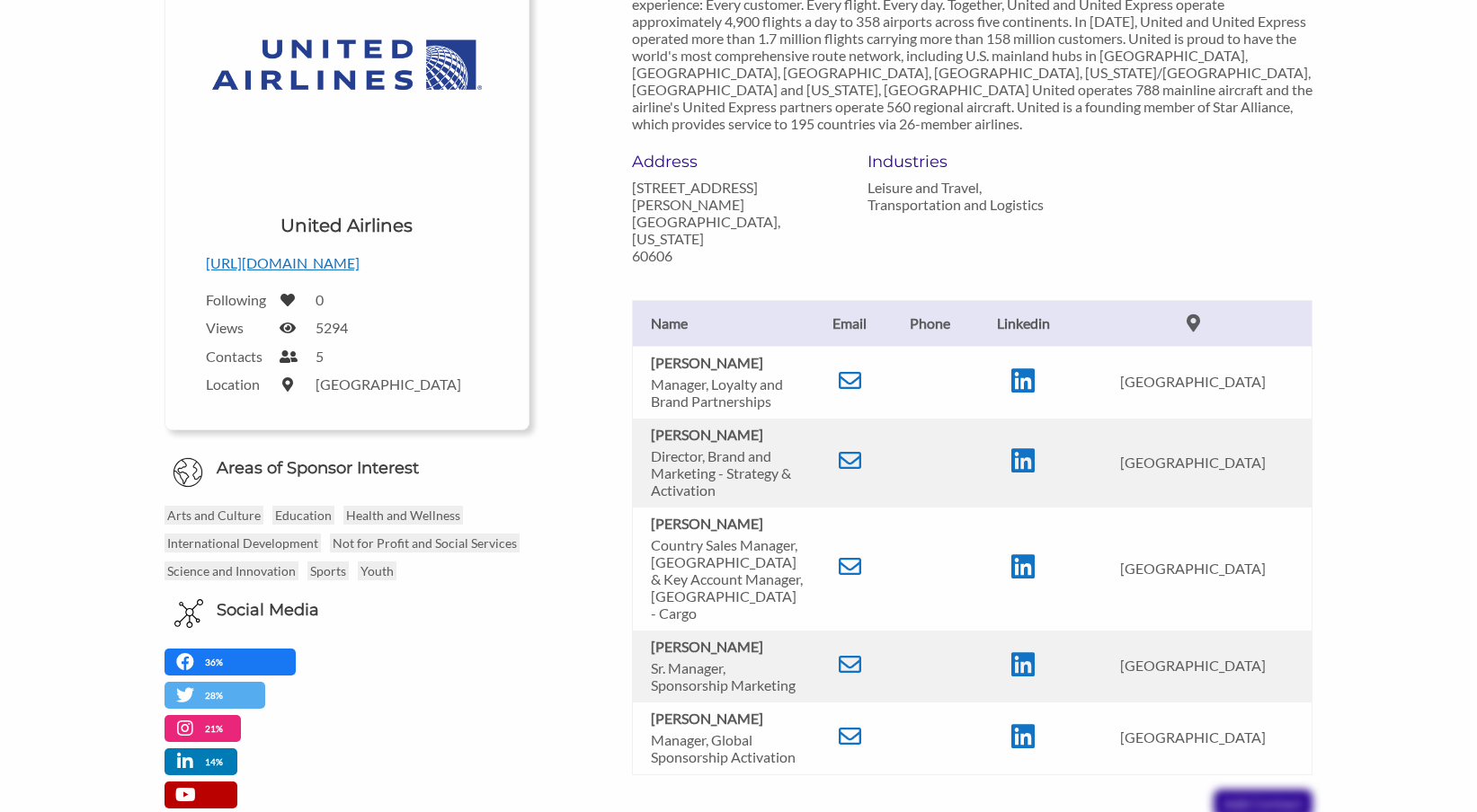
scroll to position [350, 0]
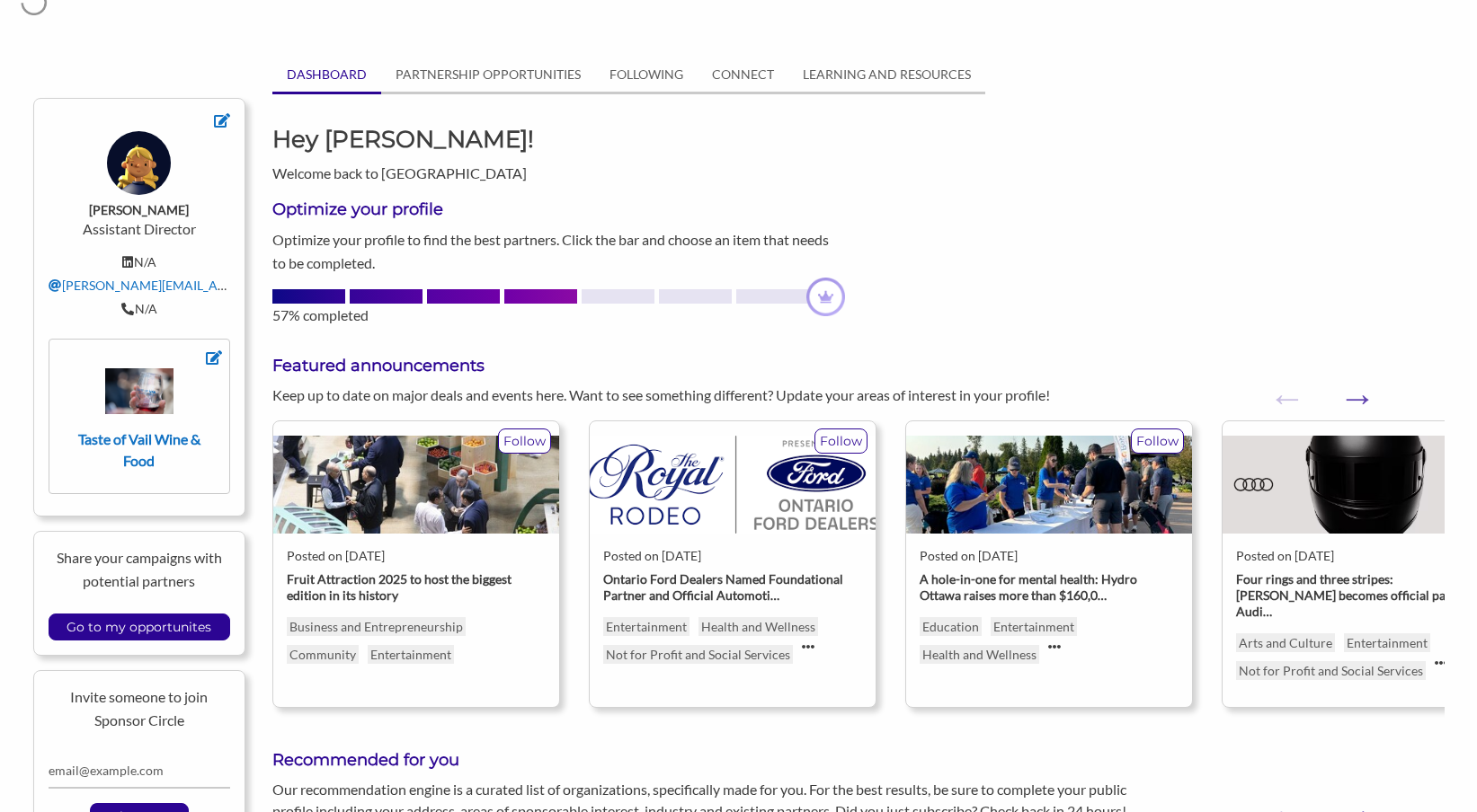
scroll to position [58, 0]
click at [493, 77] on link "PARTNERSHIP OPPORTUNITIES" at bounding box center [488, 74] width 213 height 34
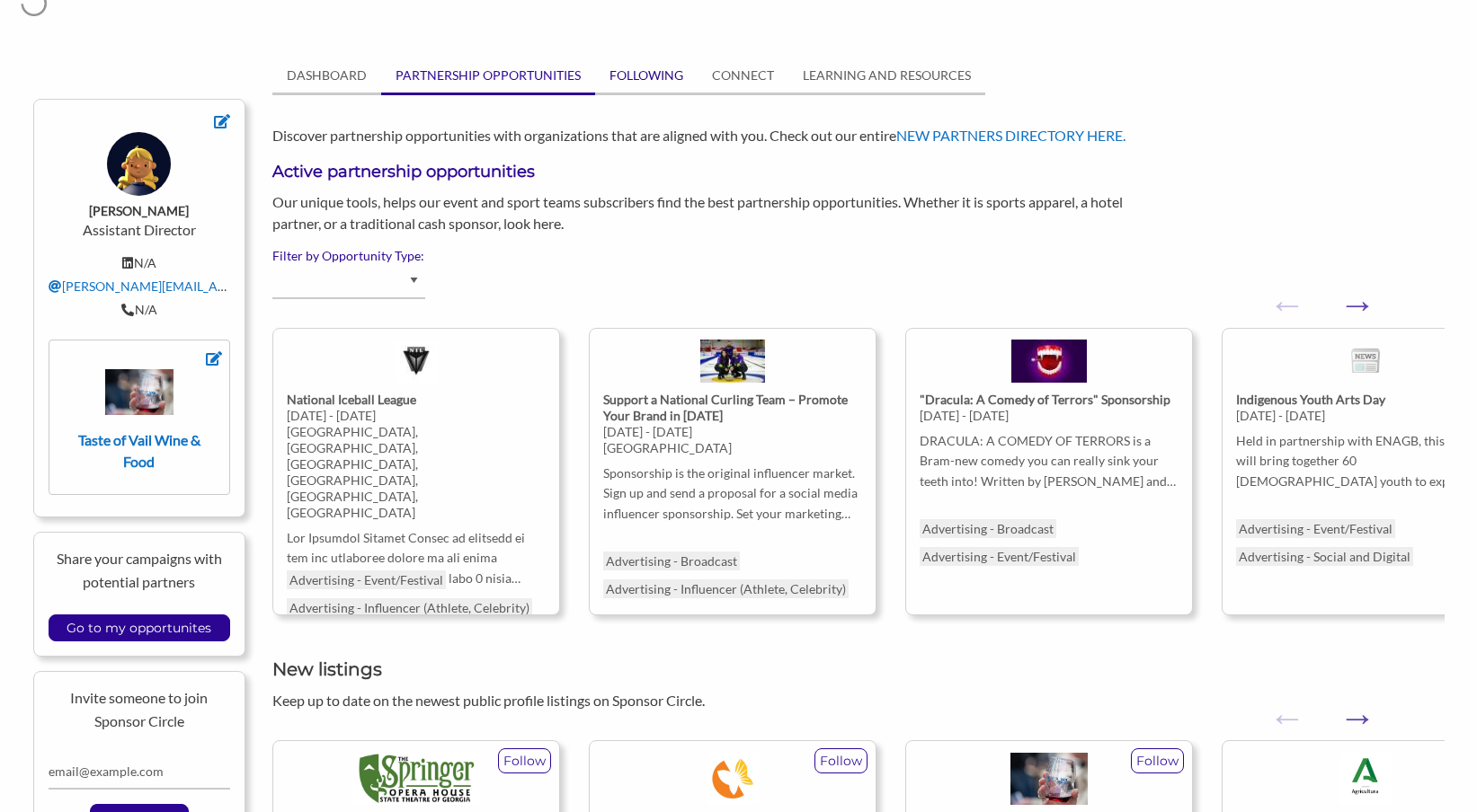
click at [655, 83] on link "FOLLOWING" at bounding box center [646, 74] width 102 height 34
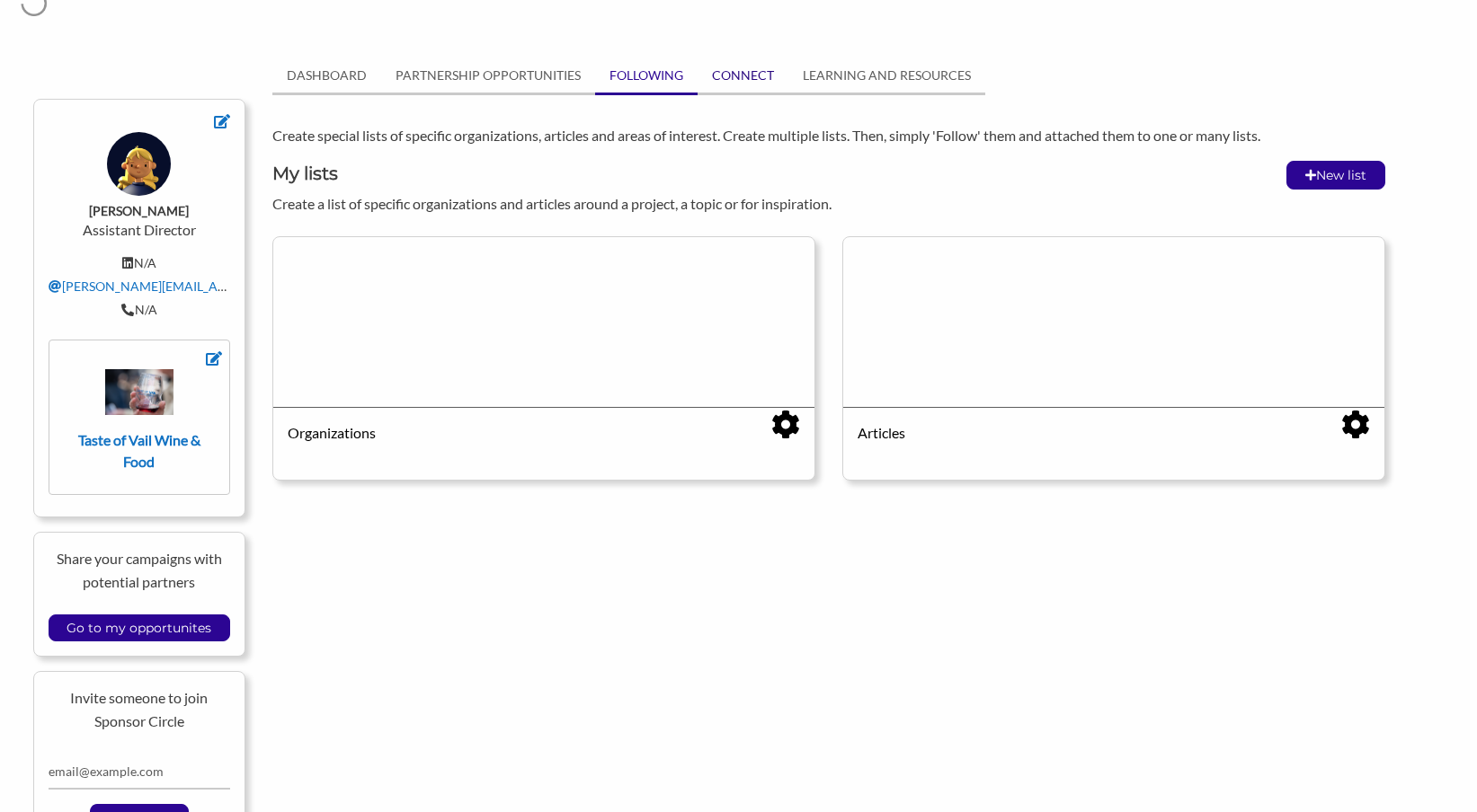
click at [741, 73] on link "CONNECT" at bounding box center [743, 74] width 91 height 34
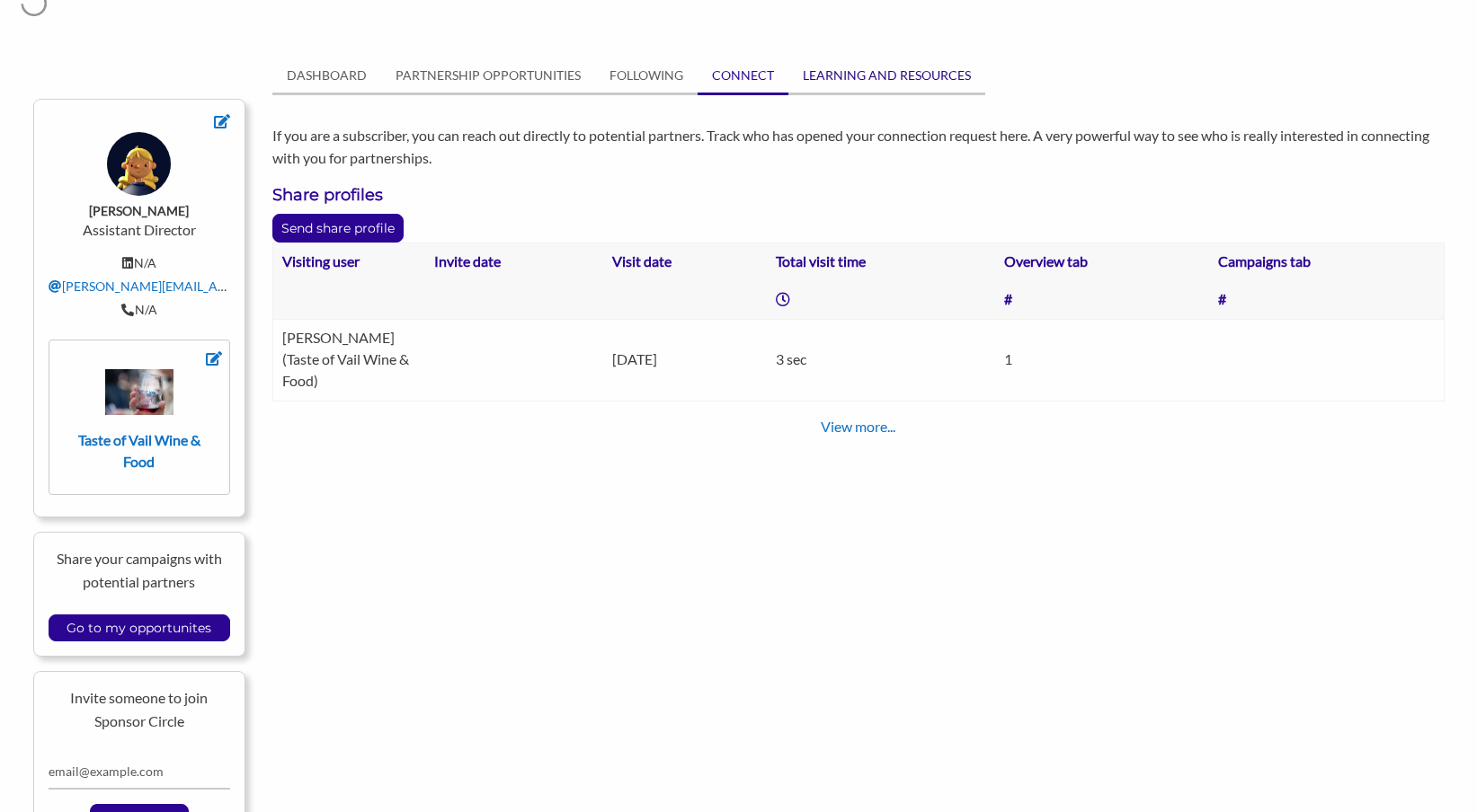
click at [888, 73] on link "LEARNING AND RESOURCES" at bounding box center [887, 74] width 197 height 34
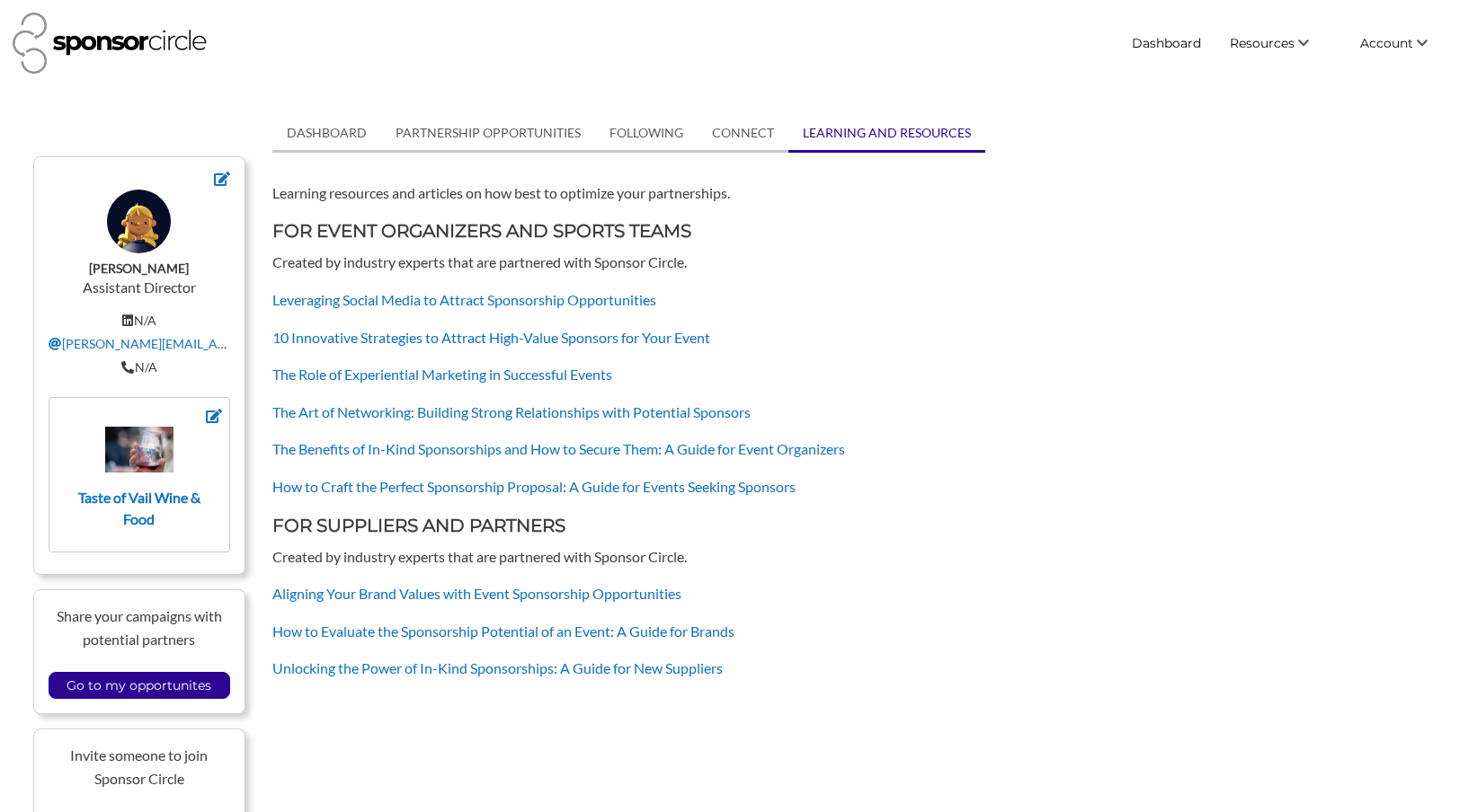
scroll to position [0, 0]
click at [1386, 75] on link "My Account" at bounding box center [1375, 76] width 178 height 32
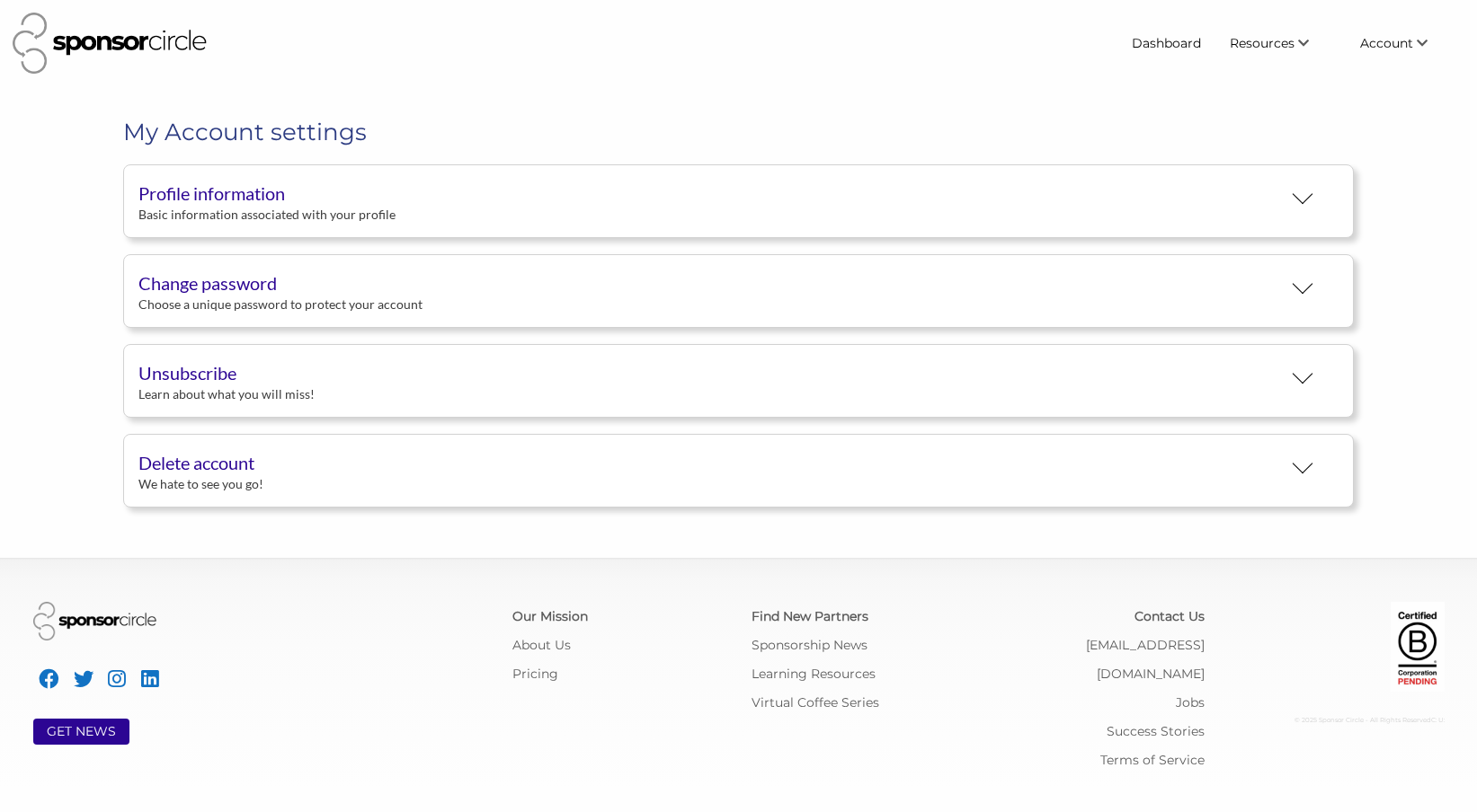
scroll to position [32, 0]
click at [1358, 117] on link "My Organization" at bounding box center [1375, 109] width 178 height 32
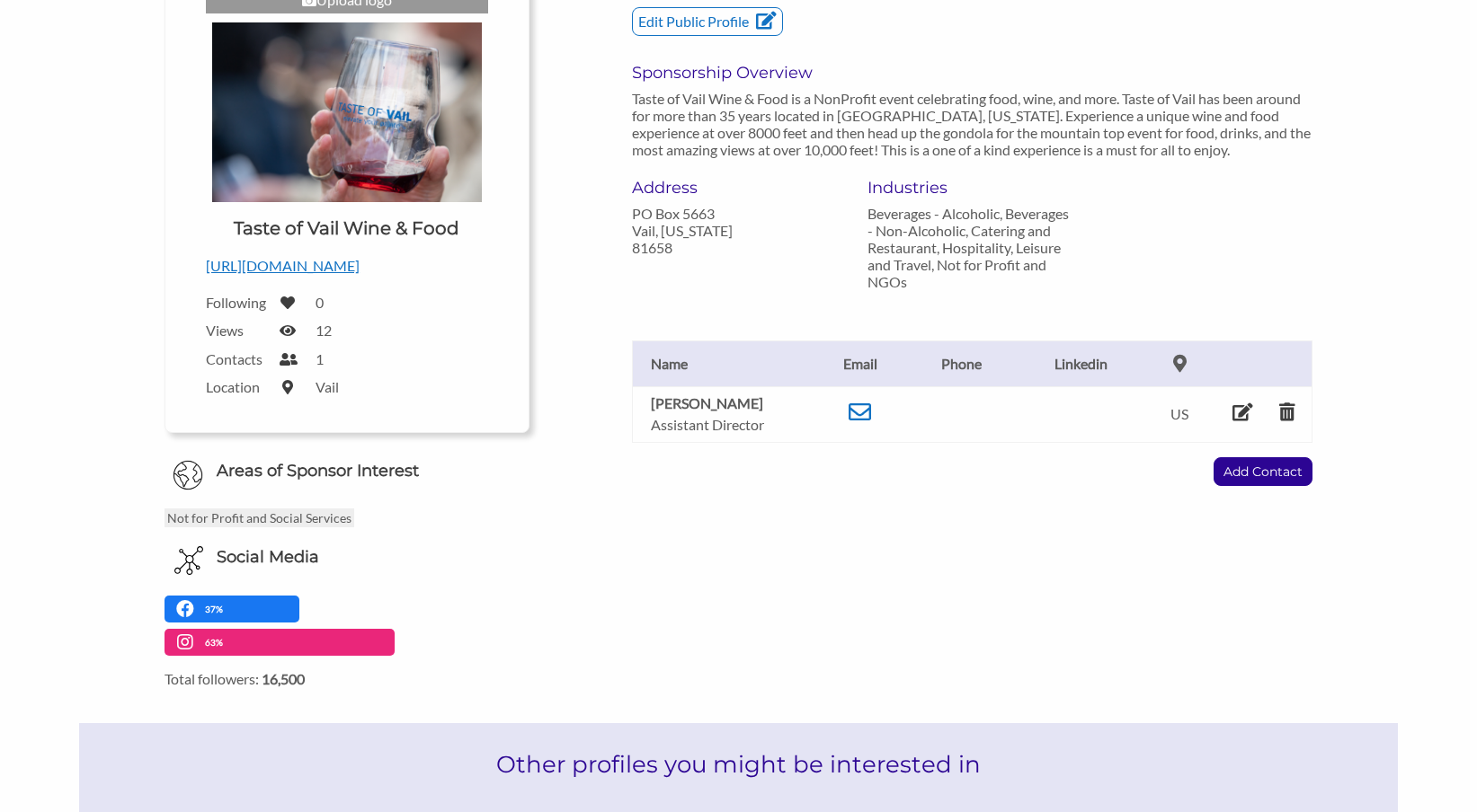
scroll to position [277, 0]
